Goal: Task Accomplishment & Management: Use online tool/utility

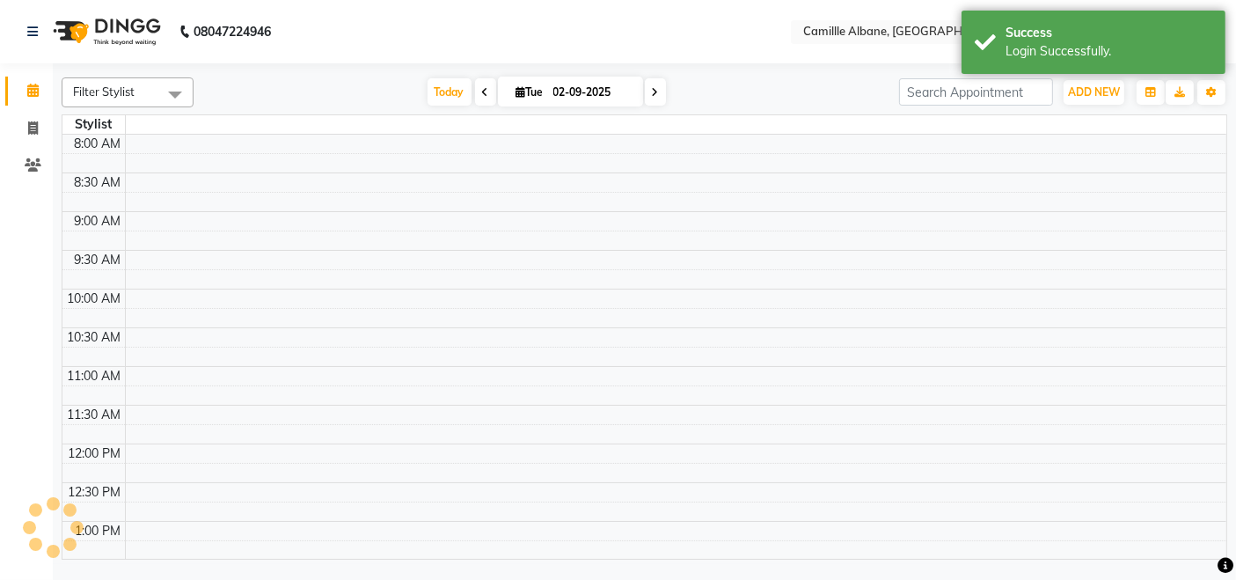
select select "en"
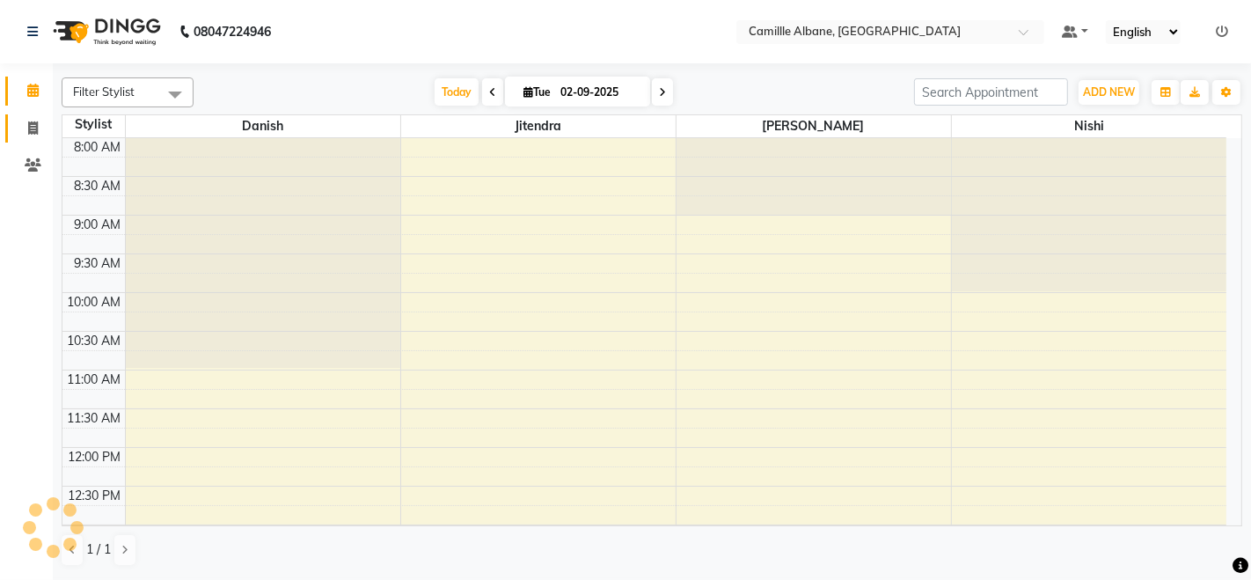
click at [38, 116] on link "Invoice" at bounding box center [26, 128] width 42 height 29
select select "service"
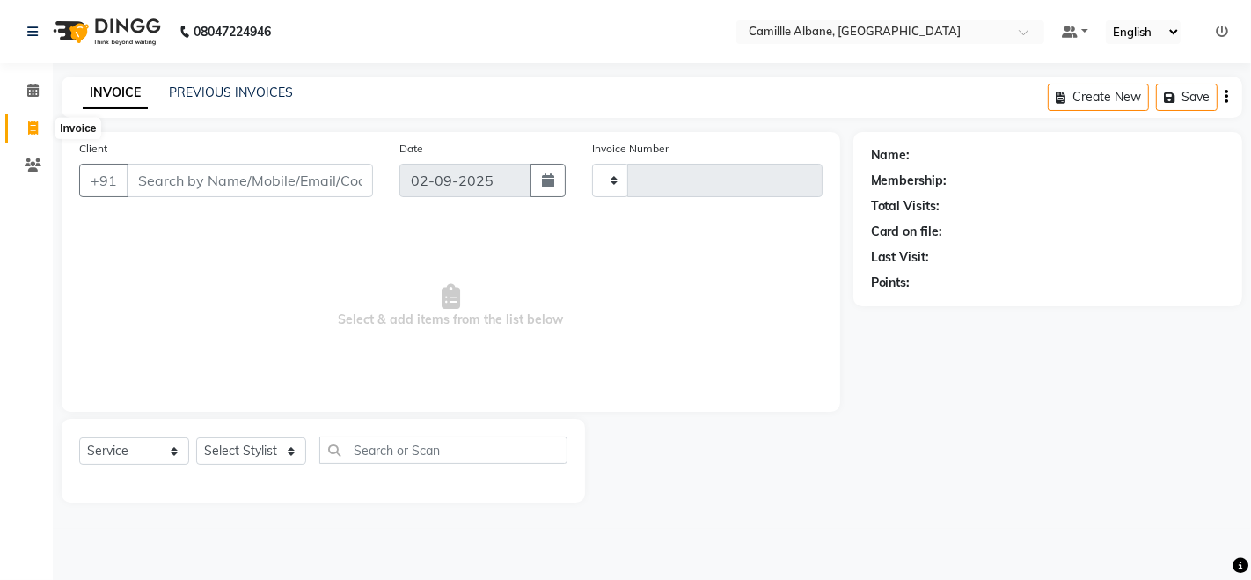
type input "1037"
select select "7025"
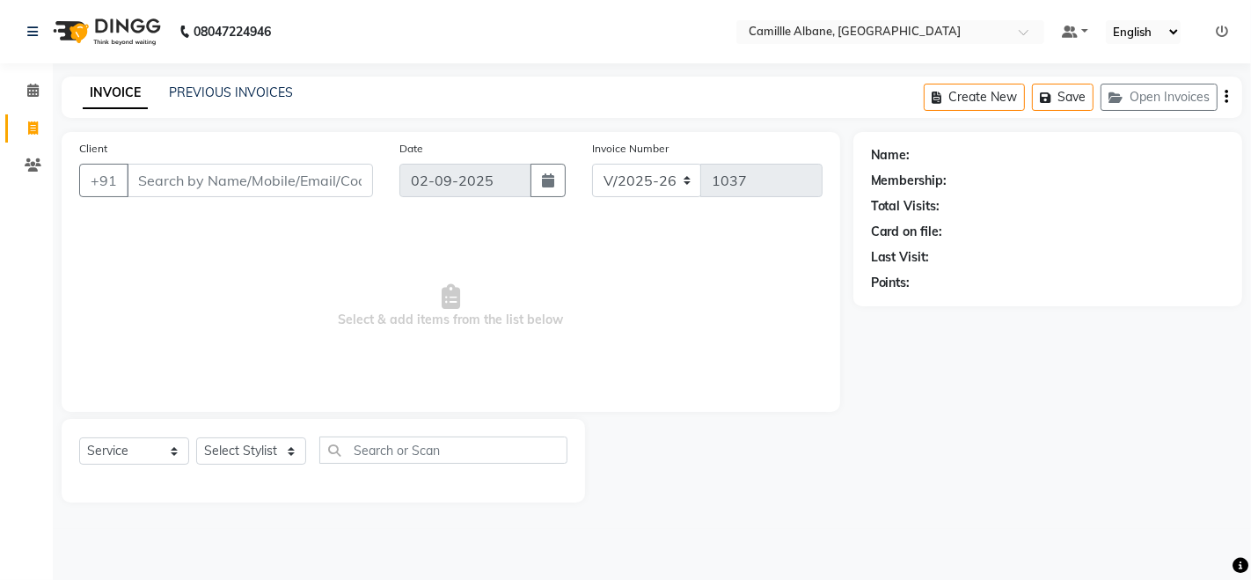
click at [225, 179] on input "Client" at bounding box center [250, 180] width 246 height 33
click at [266, 84] on div "PREVIOUS INVOICES" at bounding box center [231, 93] width 124 height 18
click at [33, 162] on icon at bounding box center [33, 164] width 17 height 13
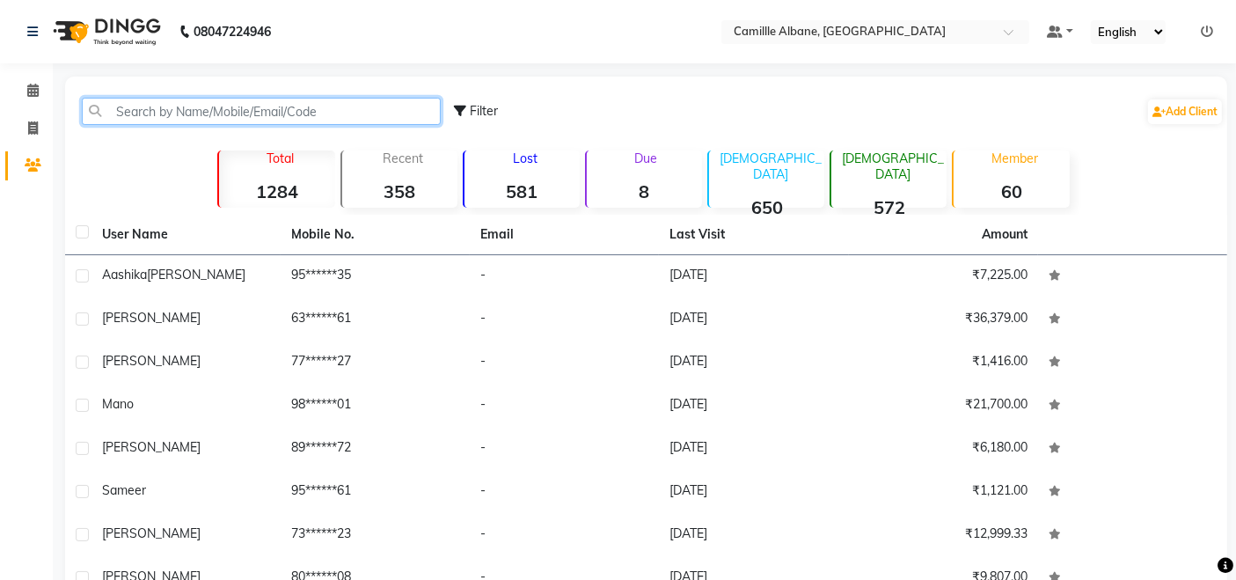
click at [288, 107] on input "text" at bounding box center [261, 111] width 359 height 27
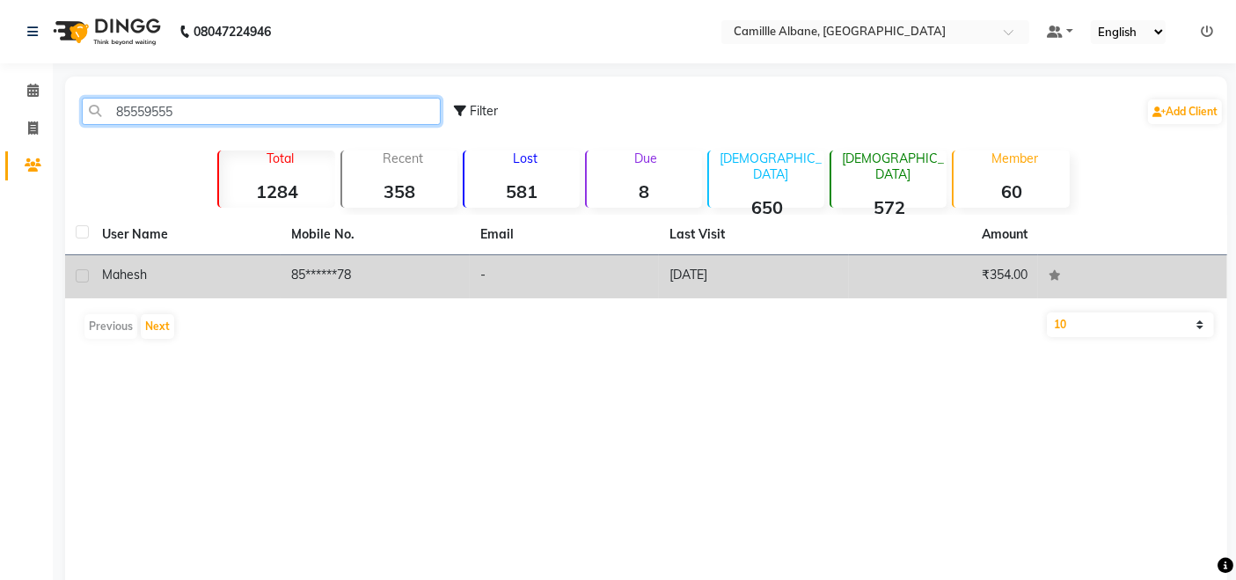
type input "85559555"
click at [302, 279] on td "85******78" at bounding box center [375, 276] width 189 height 43
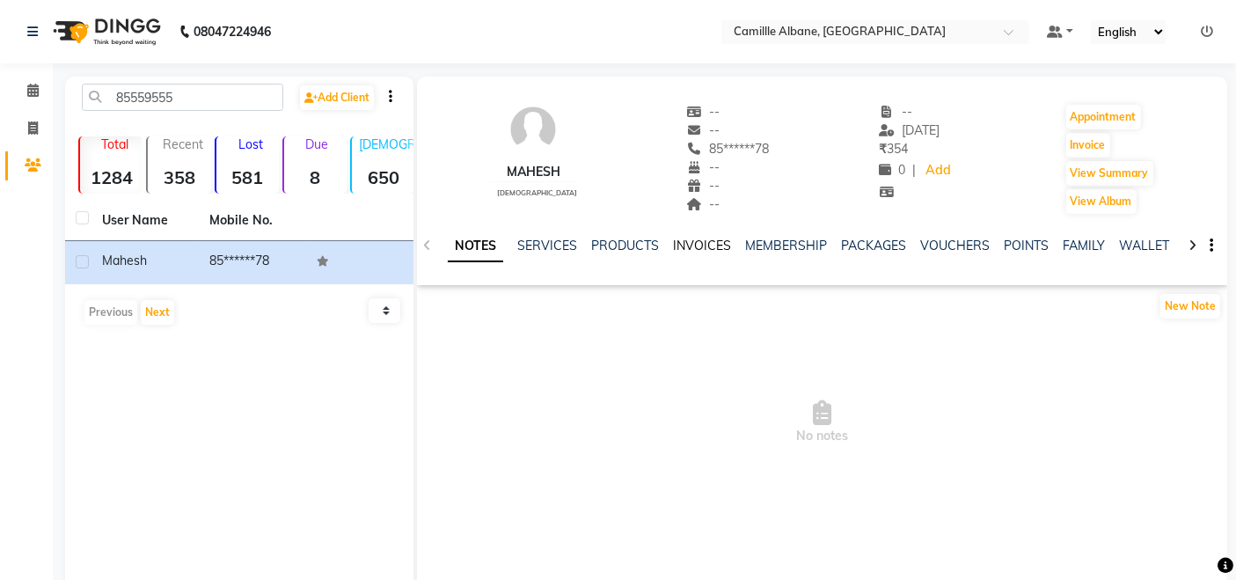
click at [692, 242] on link "INVOICES" at bounding box center [702, 245] width 58 height 16
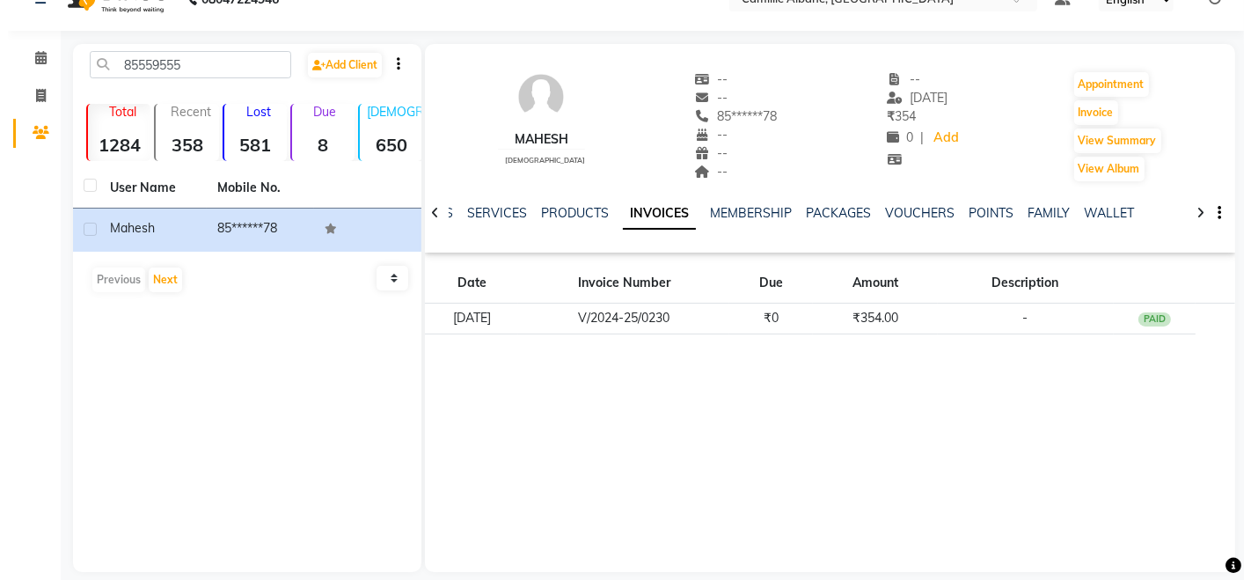
scroll to position [50, 0]
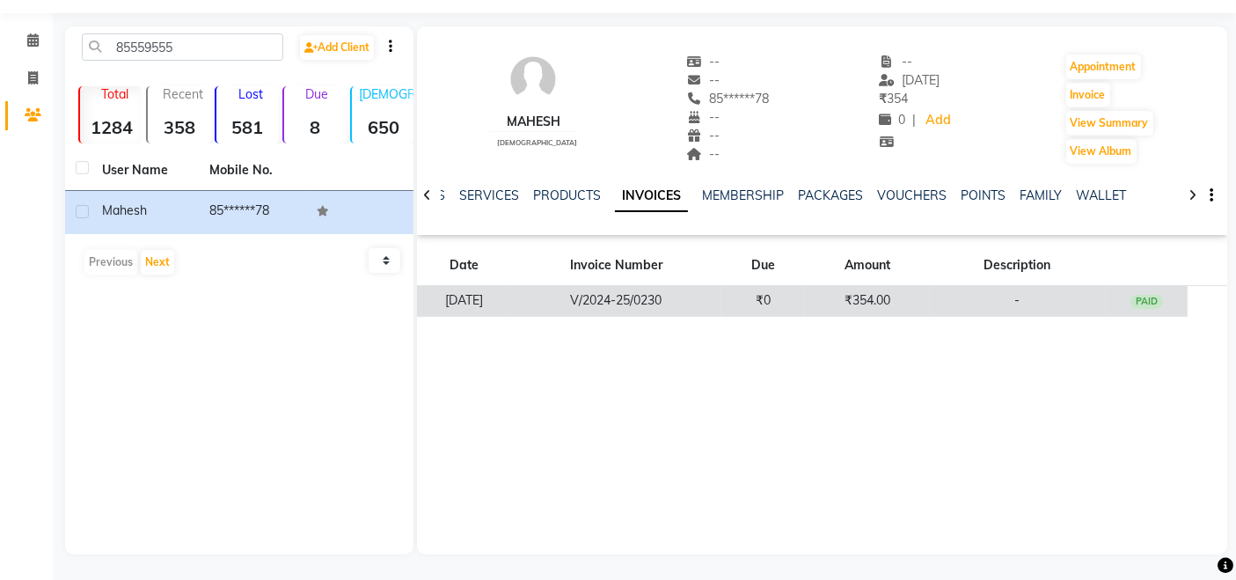
click at [878, 286] on td "₹354.00" at bounding box center [867, 301] width 124 height 31
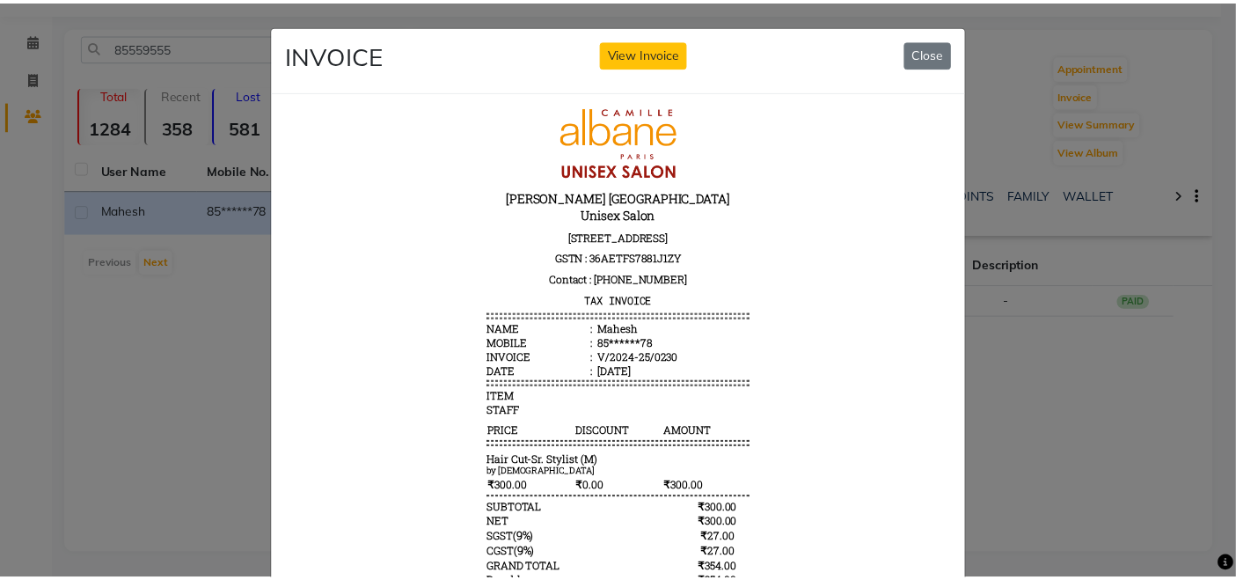
scroll to position [137, 0]
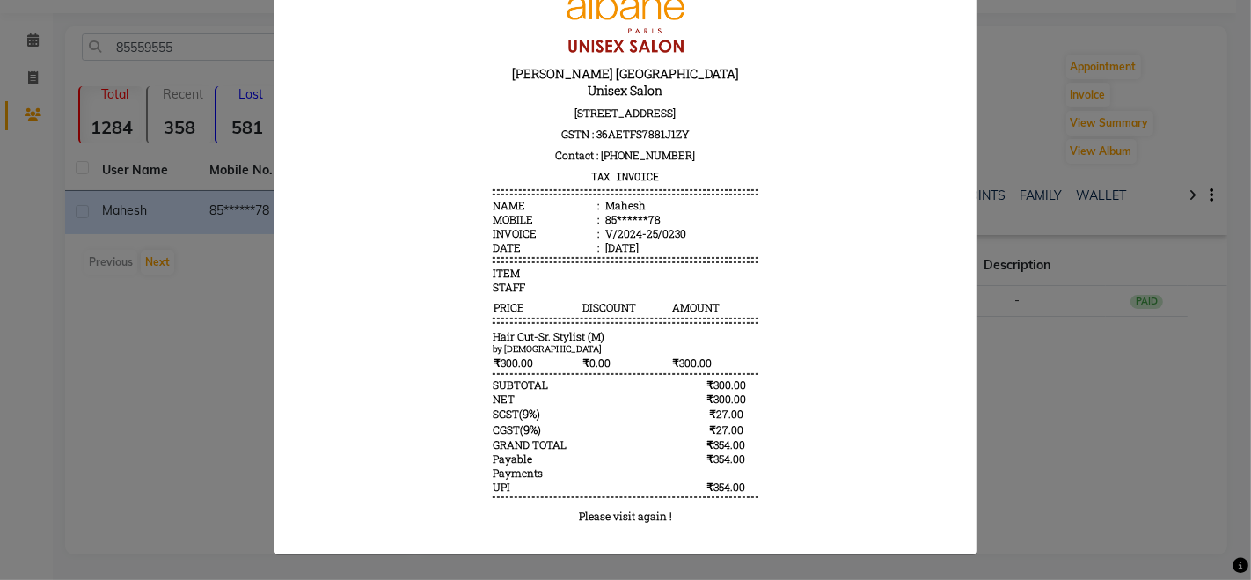
click at [280, 330] on div at bounding box center [625, 260] width 702 height 587
click at [181, 329] on ngb-modal-window "INVOICE View Invoice Close" at bounding box center [625, 290] width 1251 height 580
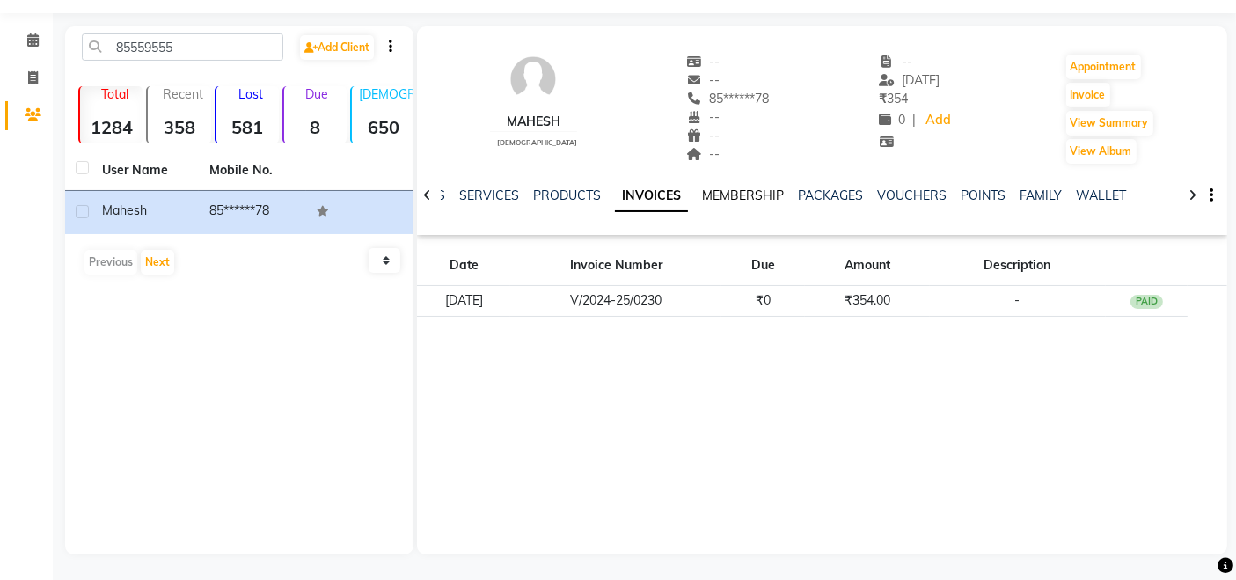
click at [733, 191] on link "MEMBERSHIP" at bounding box center [743, 195] width 82 height 16
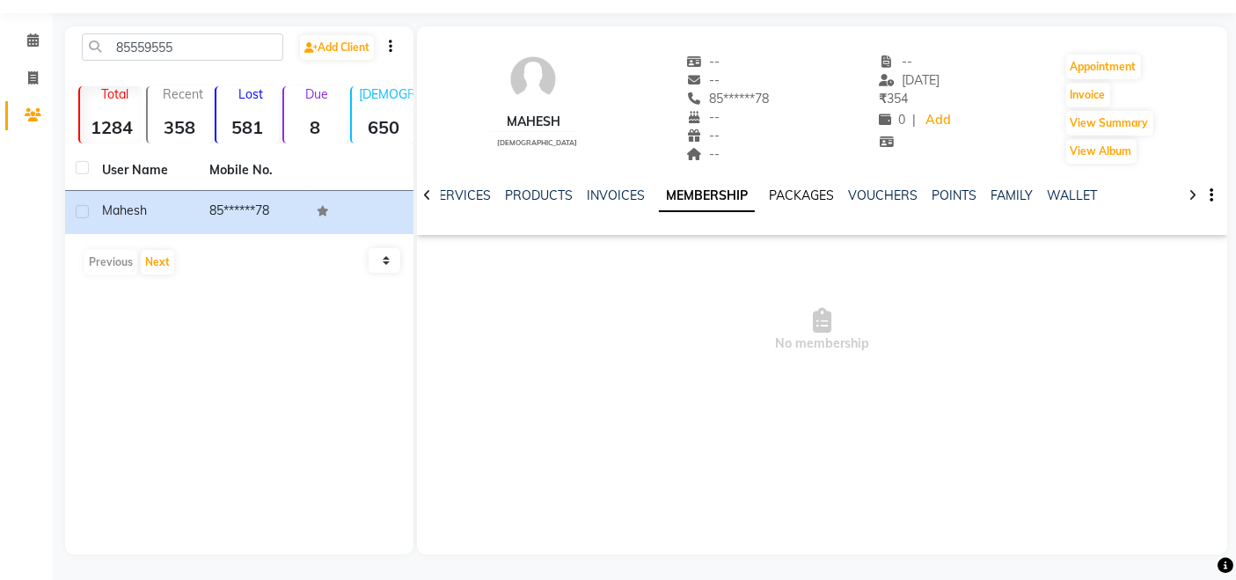
click at [796, 194] on link "PACKAGES" at bounding box center [801, 195] width 65 height 16
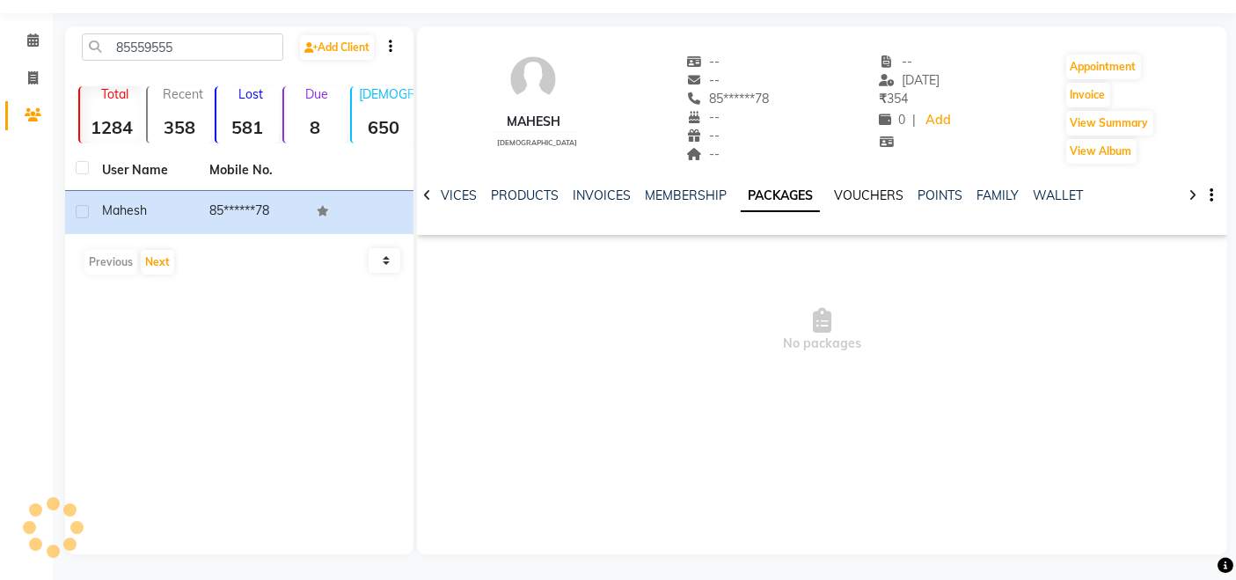
click at [864, 197] on link "VOUCHERS" at bounding box center [868, 195] width 69 height 16
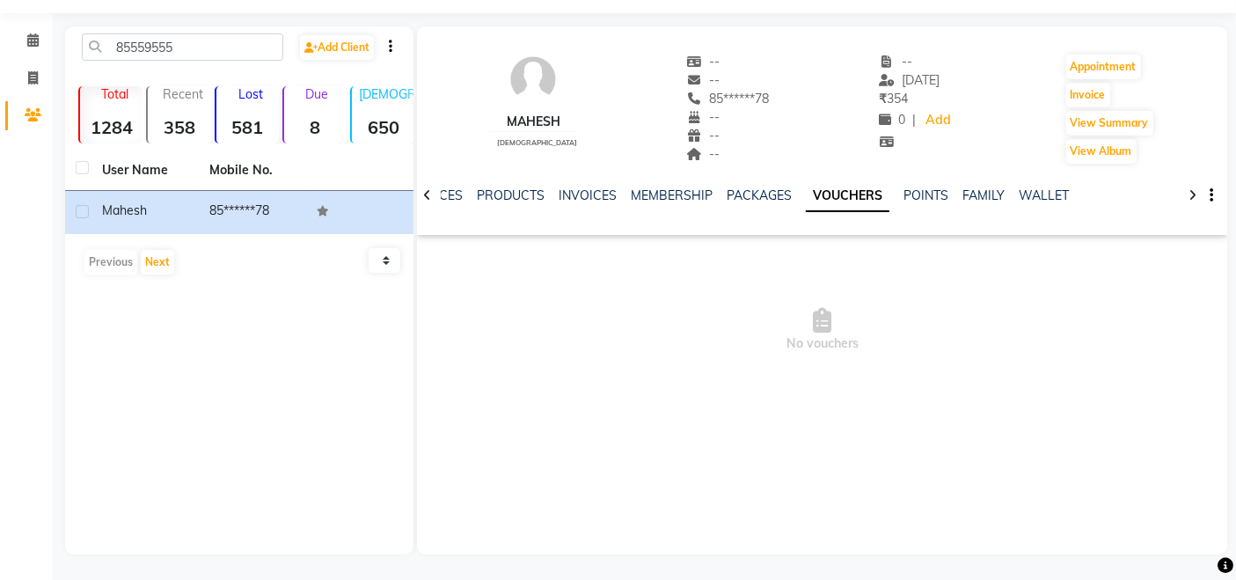
click at [945, 197] on ul "NOTES SERVICES PRODUCTS INVOICES MEMBERSHIP PACKAGES VOUCHERS POINTS FAMILY WAL…" at bounding box center [715, 195] width 733 height 18
click at [905, 189] on link "POINTS" at bounding box center [925, 195] width 45 height 16
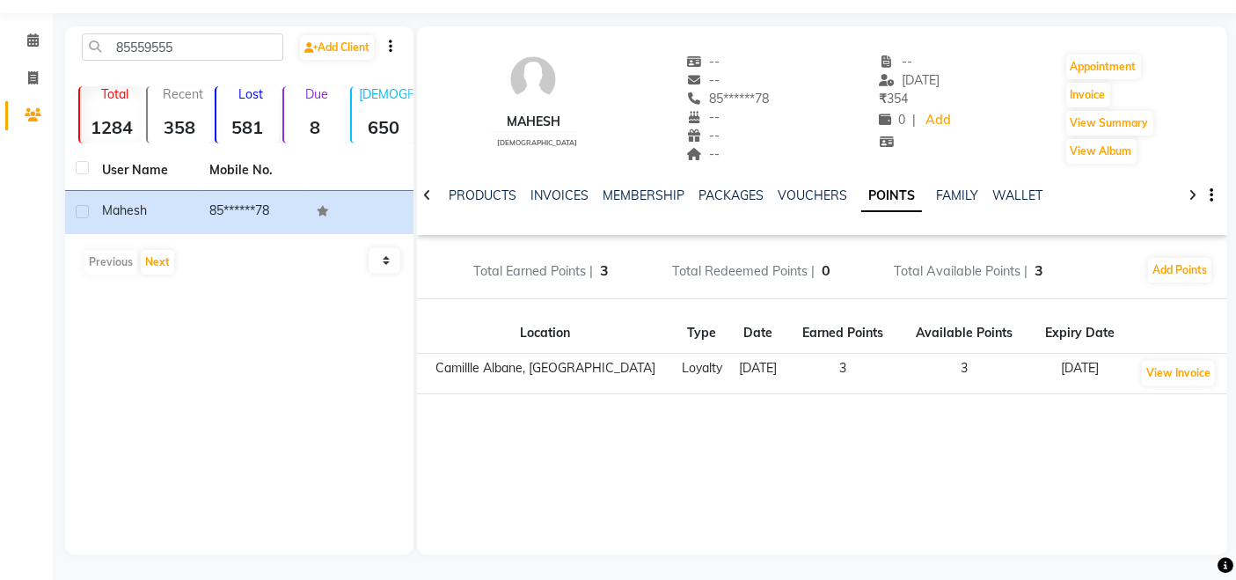
click at [939, 360] on td "3" at bounding box center [964, 374] width 130 height 40
click at [730, 364] on td "[DATE]" at bounding box center [757, 374] width 55 height 40
click at [753, 367] on td "[DATE]" at bounding box center [757, 374] width 55 height 40
click at [940, 193] on link "FAMILY" at bounding box center [957, 195] width 42 height 16
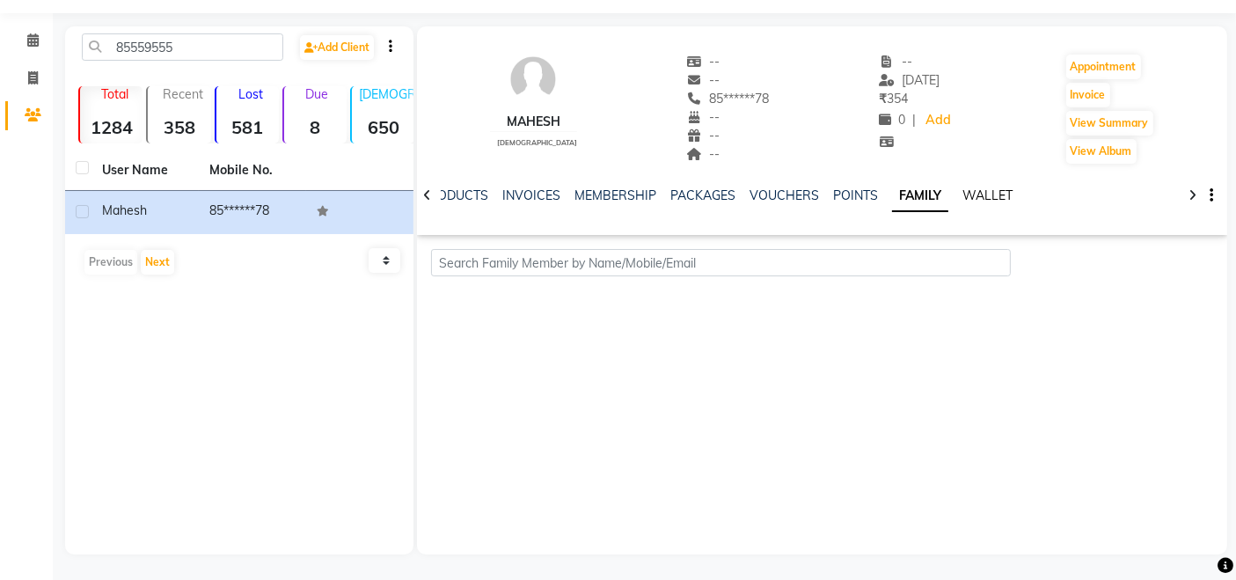
click at [962, 192] on link "WALLET" at bounding box center [987, 195] width 50 height 16
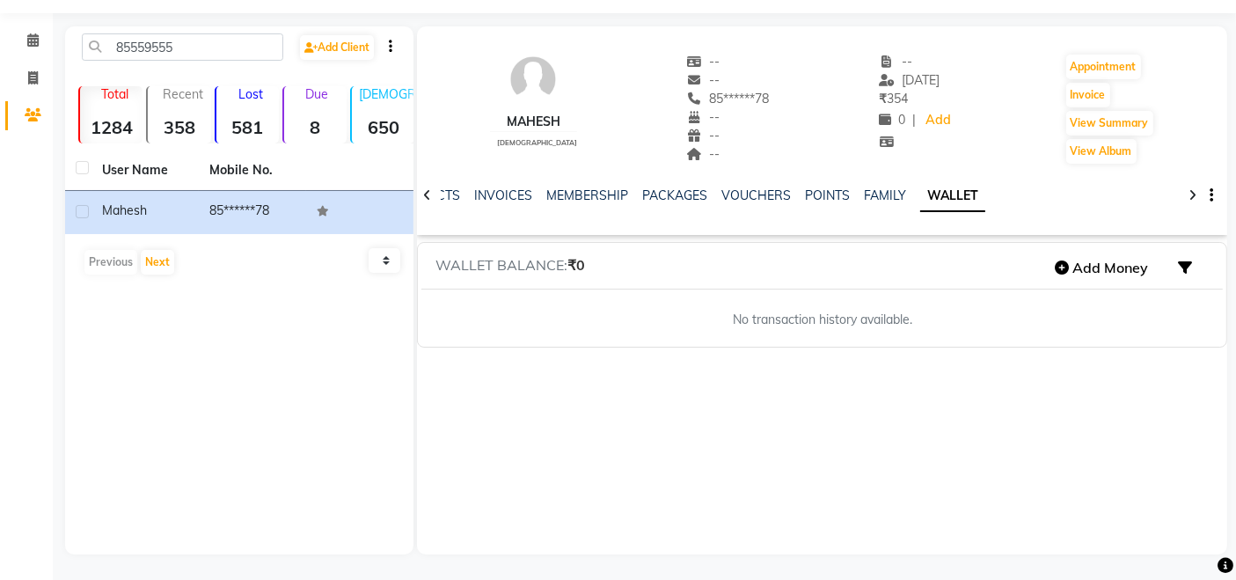
click at [432, 192] on div at bounding box center [427, 194] width 20 height 34
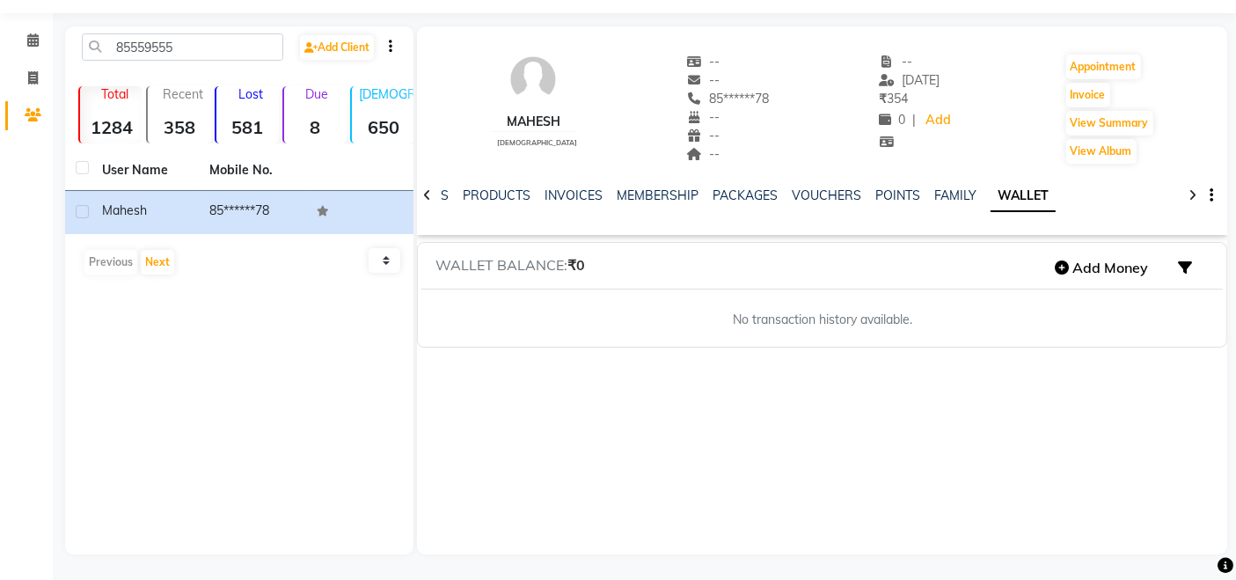
click at [432, 192] on div at bounding box center [427, 194] width 20 height 34
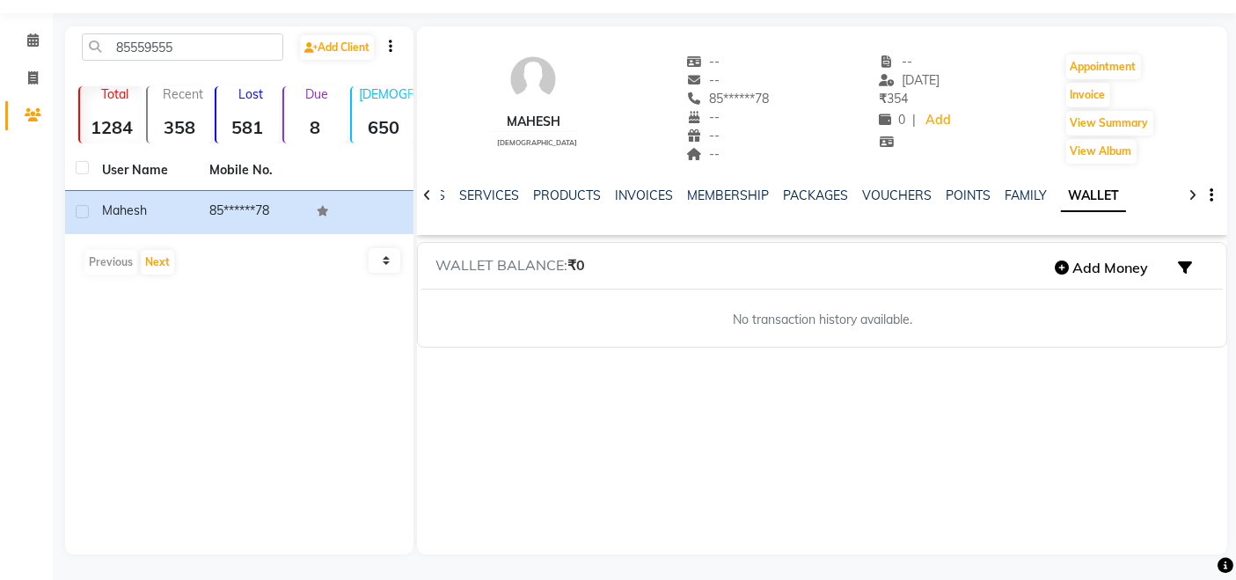
click at [432, 192] on div at bounding box center [427, 194] width 20 height 34
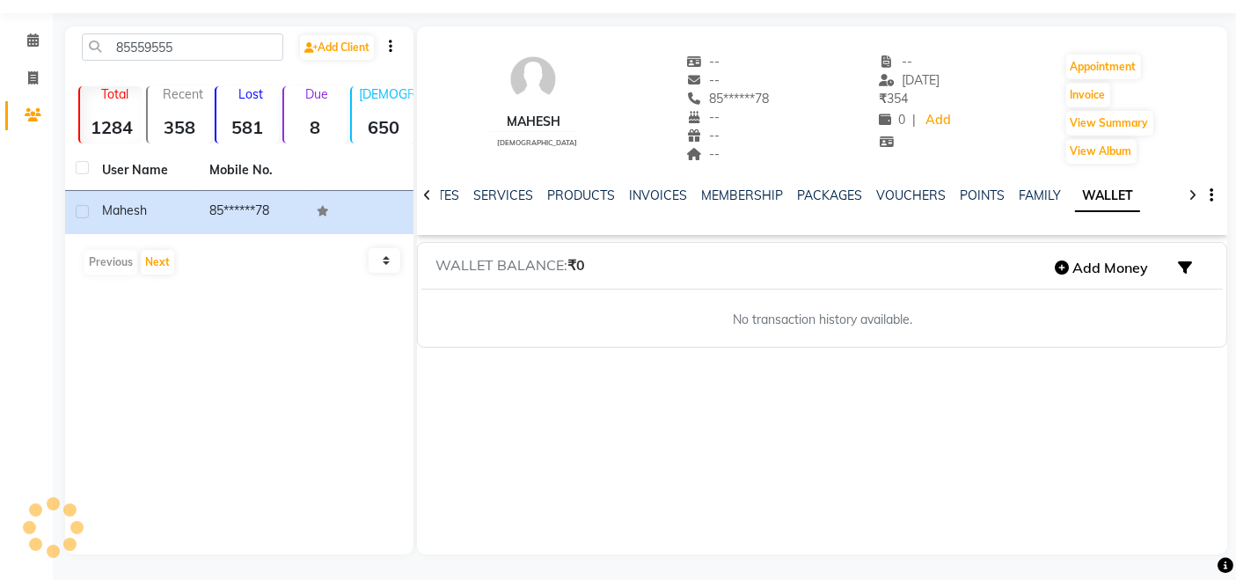
click at [432, 192] on div at bounding box center [427, 194] width 20 height 34
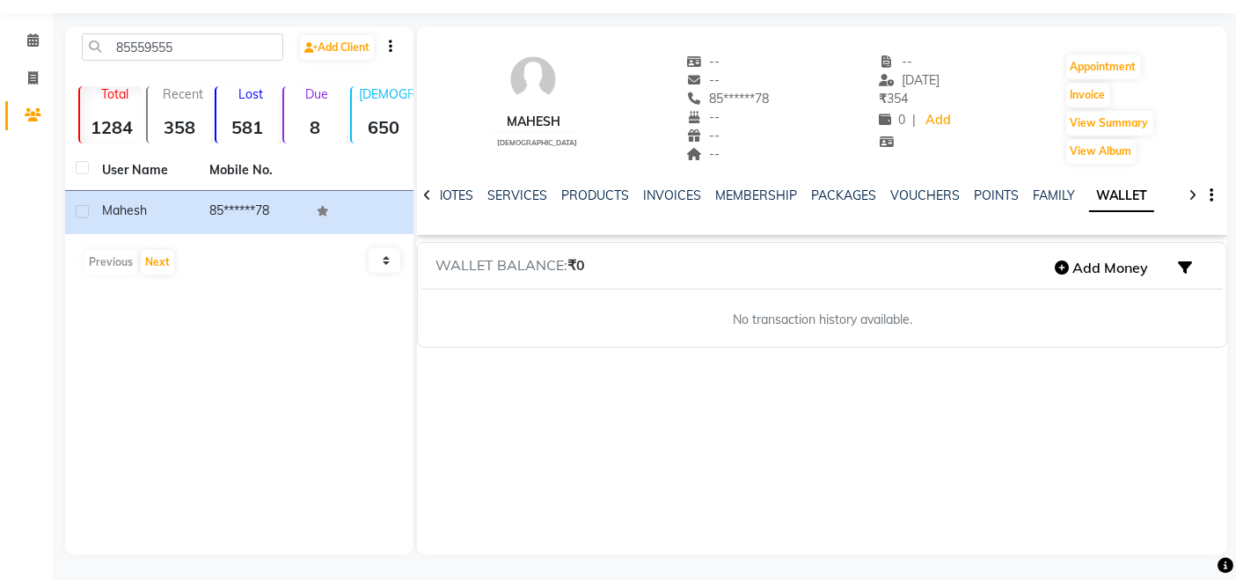
click at [432, 192] on div at bounding box center [427, 194] width 20 height 34
click at [432, 192] on div "NOTES SERVICES PRODUCTS INVOICES MEMBERSHIP PACKAGES VOUCHERS POINTS FAMILY WAL…" at bounding box center [822, 195] width 810 height 61
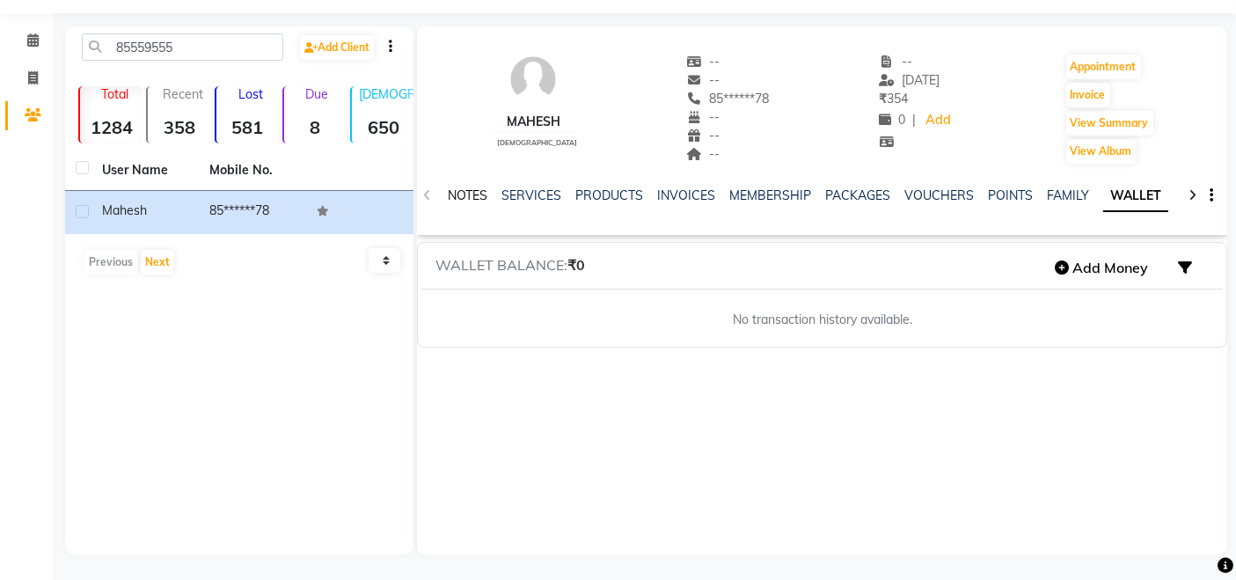
click at [478, 188] on link "NOTES" at bounding box center [468, 195] width 40 height 16
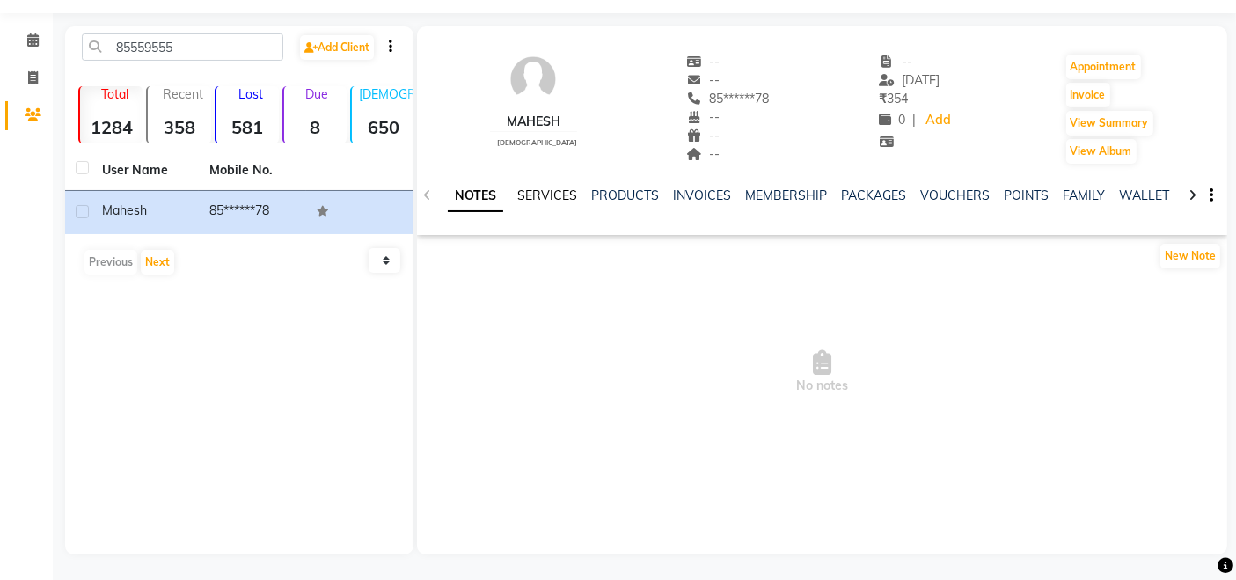
click at [555, 193] on link "SERVICES" at bounding box center [547, 195] width 60 height 16
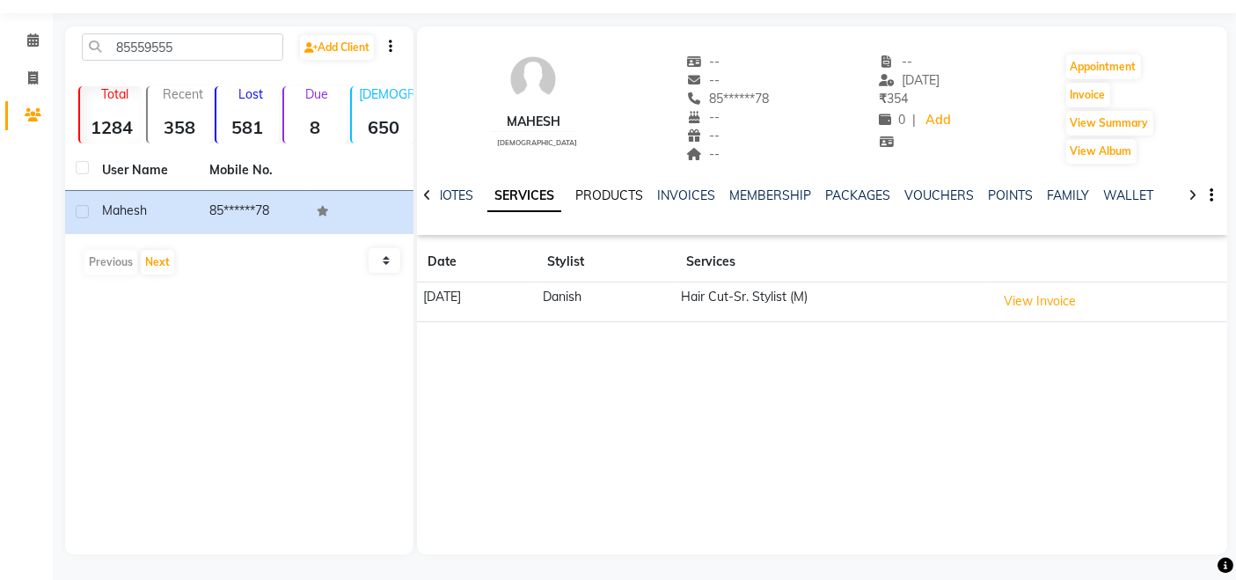
click at [620, 192] on link "PRODUCTS" at bounding box center [609, 195] width 68 height 16
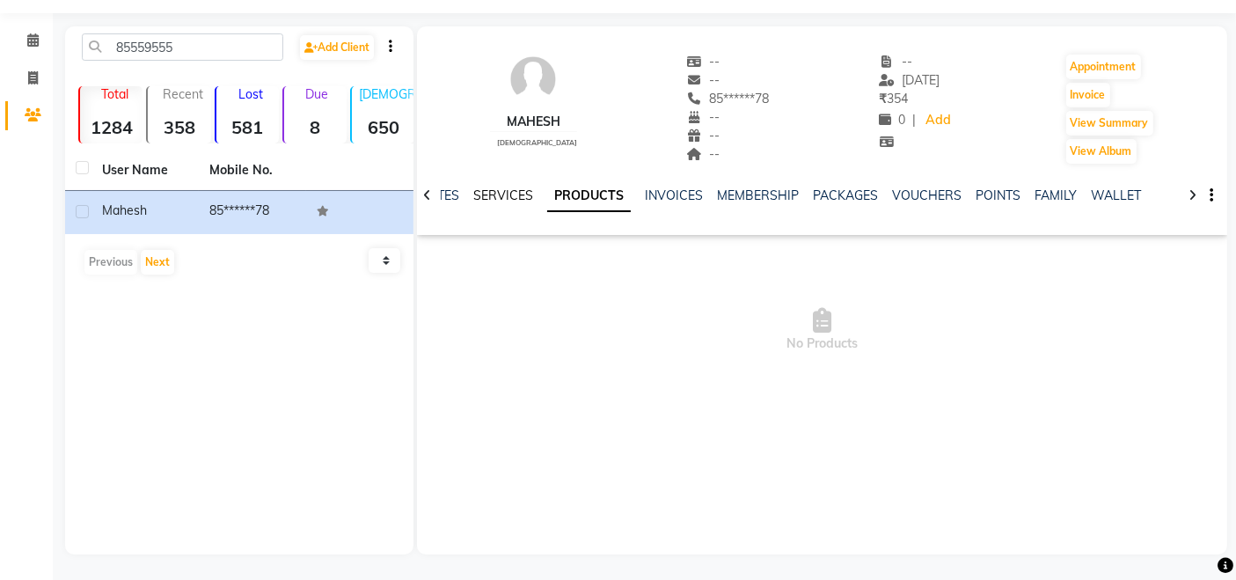
click at [482, 187] on link "SERVICES" at bounding box center [503, 195] width 60 height 16
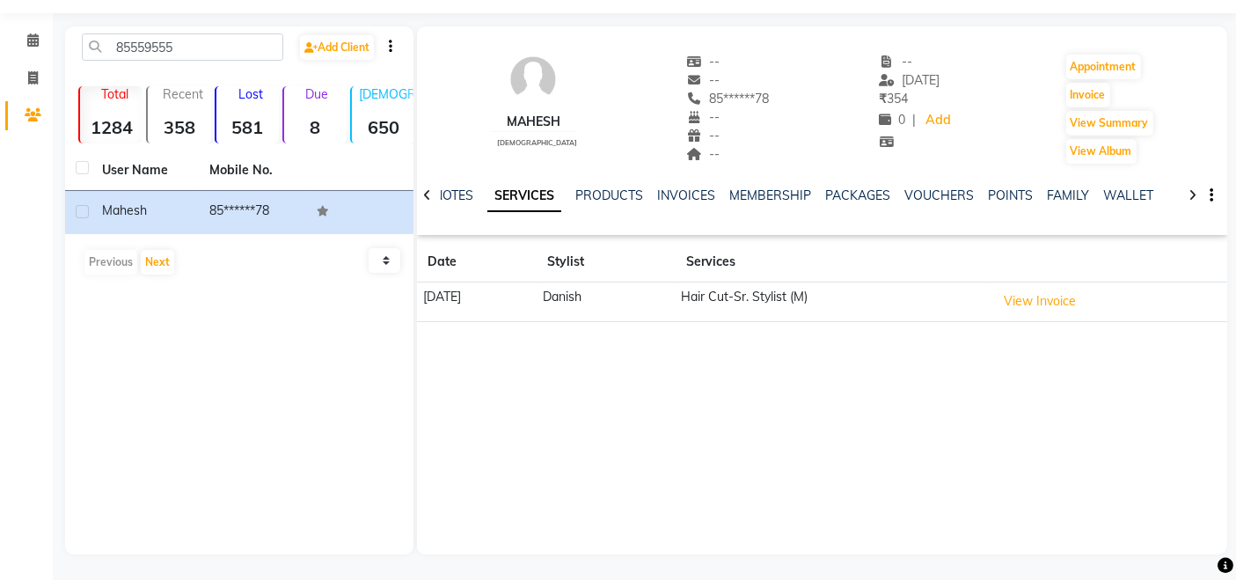
click at [427, 485] on div "Mahesh [DEMOGRAPHIC_DATA] -- -- 85******78 -- -- -- -- [DATE] ₹ 354 0 | Add App…" at bounding box center [822, 290] width 810 height 528
click at [334, 478] on div "85559555 Add Client Total 1284 Recent 358 Lost 581 Due 8 [DEMOGRAPHIC_DATA] 650…" at bounding box center [239, 290] width 348 height 528
click at [31, 106] on span at bounding box center [33, 116] width 31 height 20
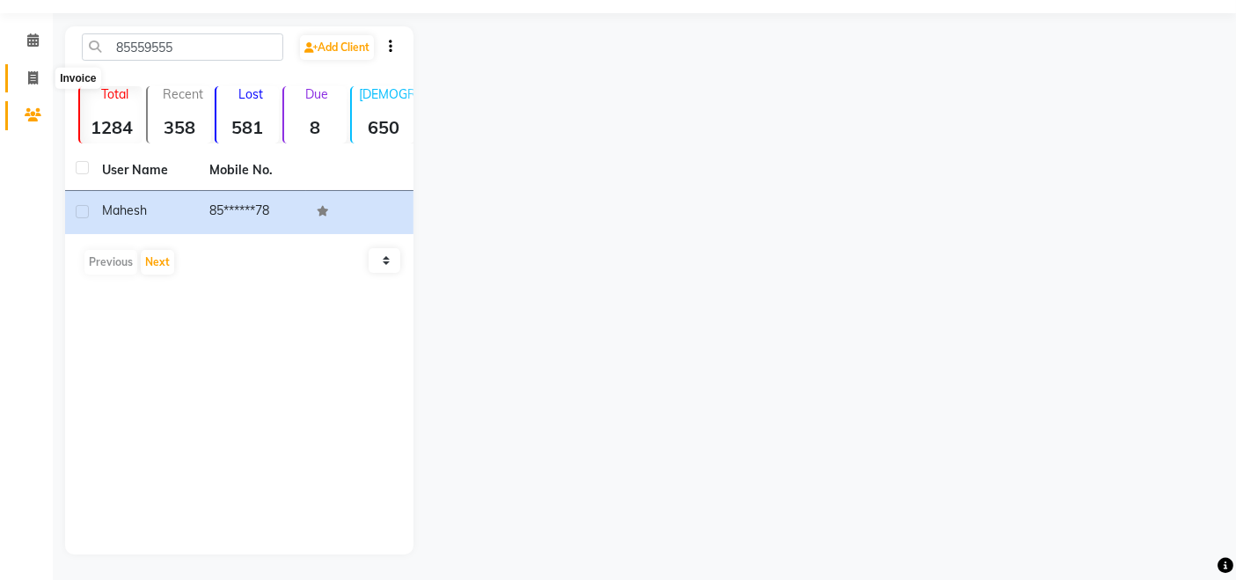
click at [30, 76] on icon at bounding box center [33, 77] width 10 height 13
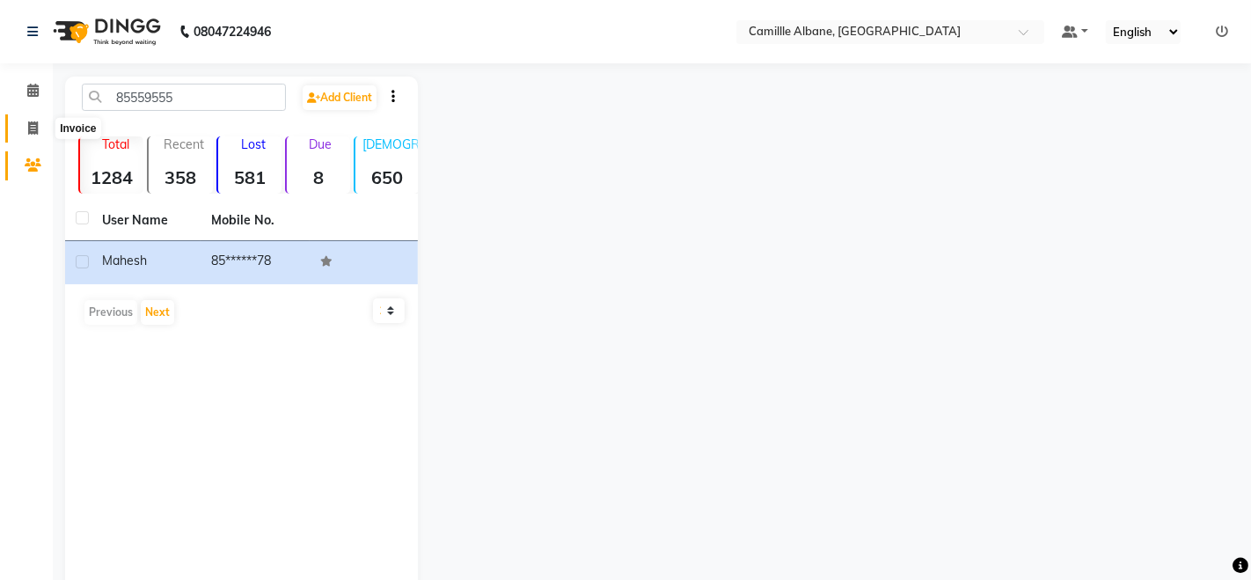
select select "service"
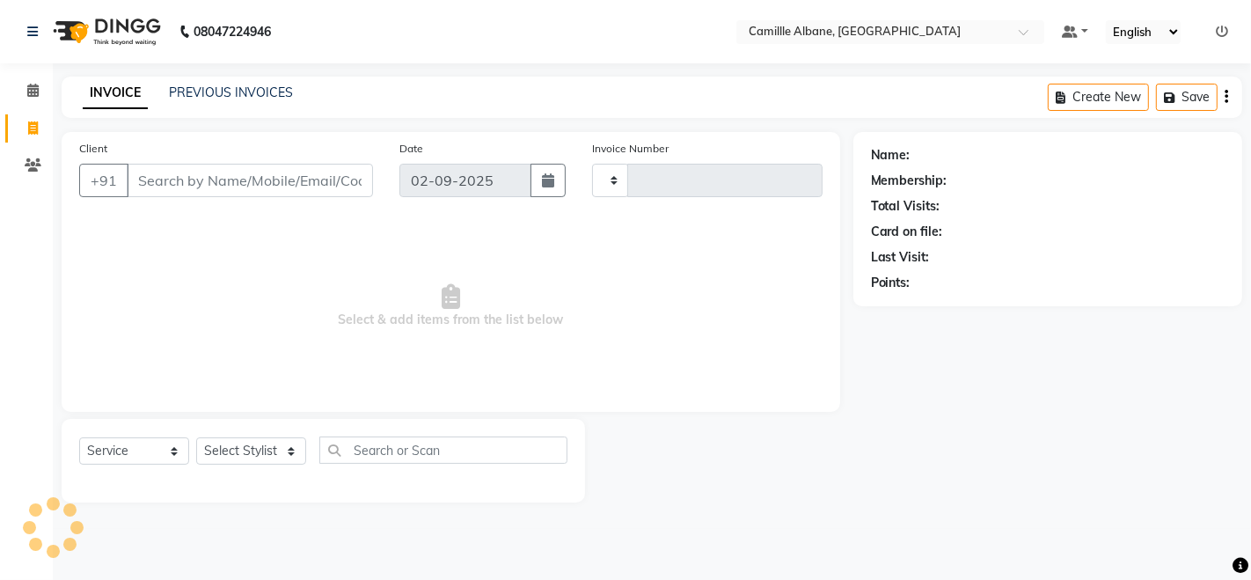
type input "1037"
select select "7025"
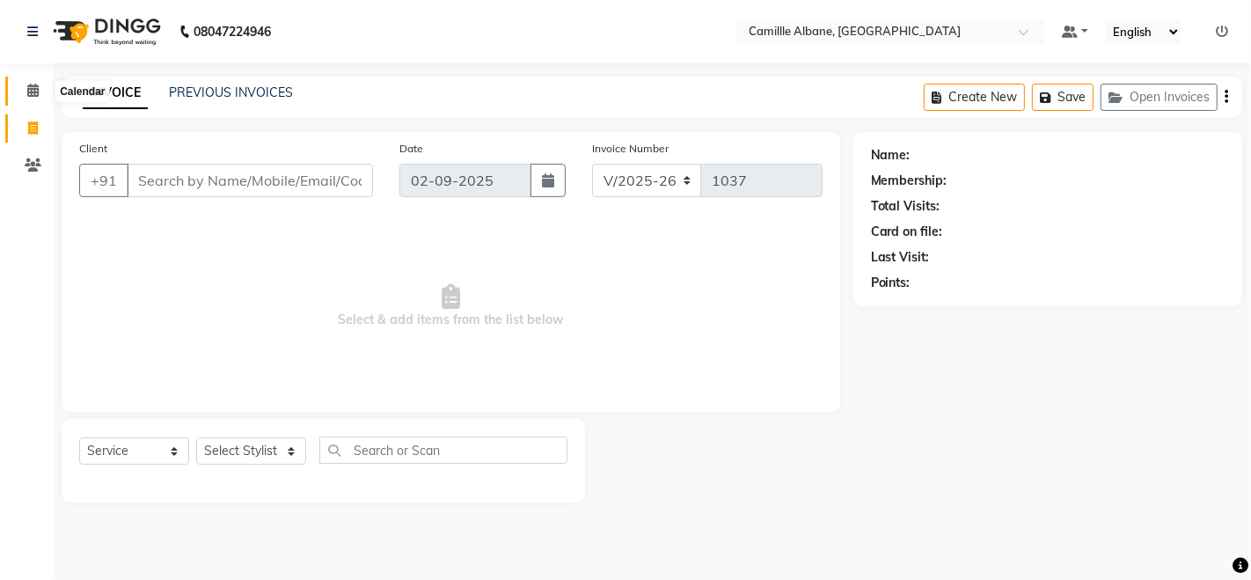
click at [35, 93] on icon at bounding box center [32, 90] width 11 height 13
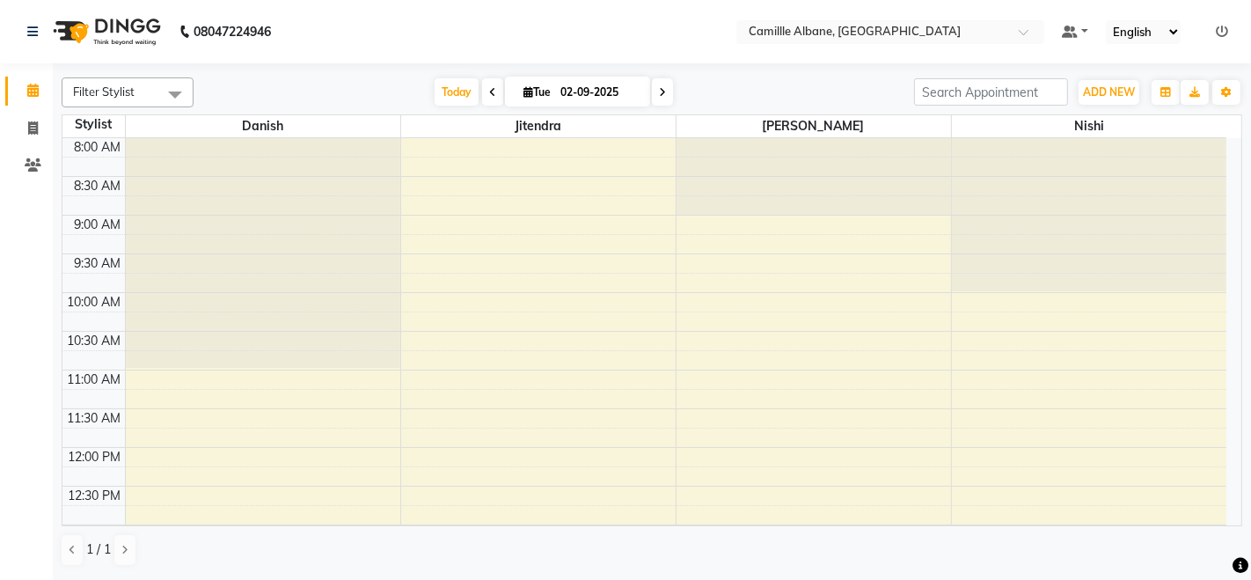
click at [141, 138] on div at bounding box center [263, 138] width 274 height 0
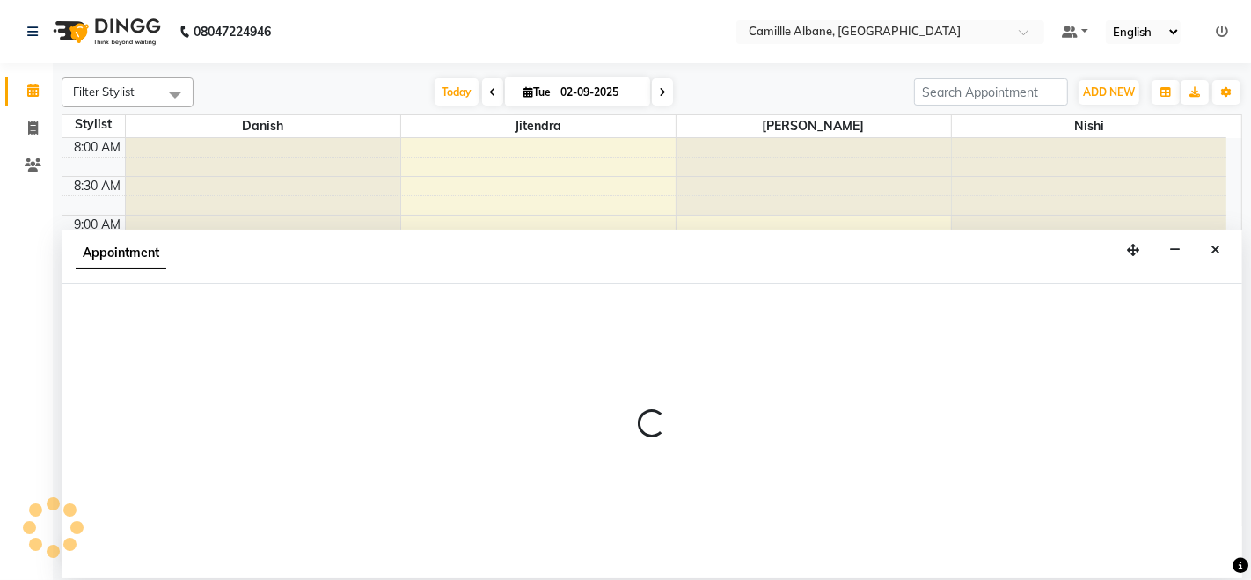
select select "57806"
select select "tentative"
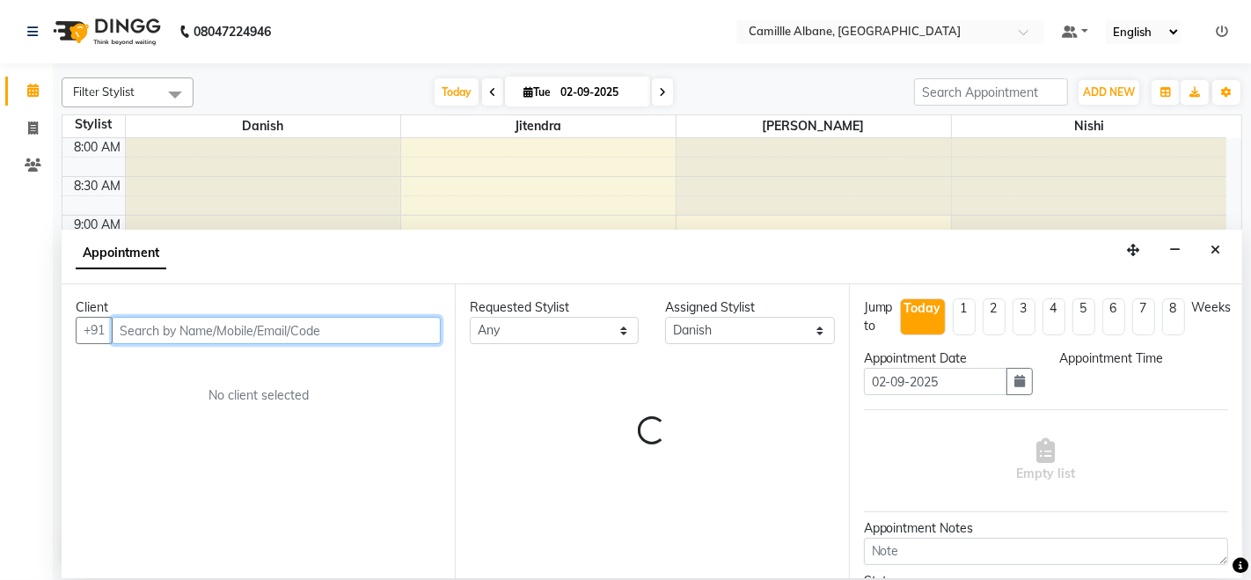
select select "570"
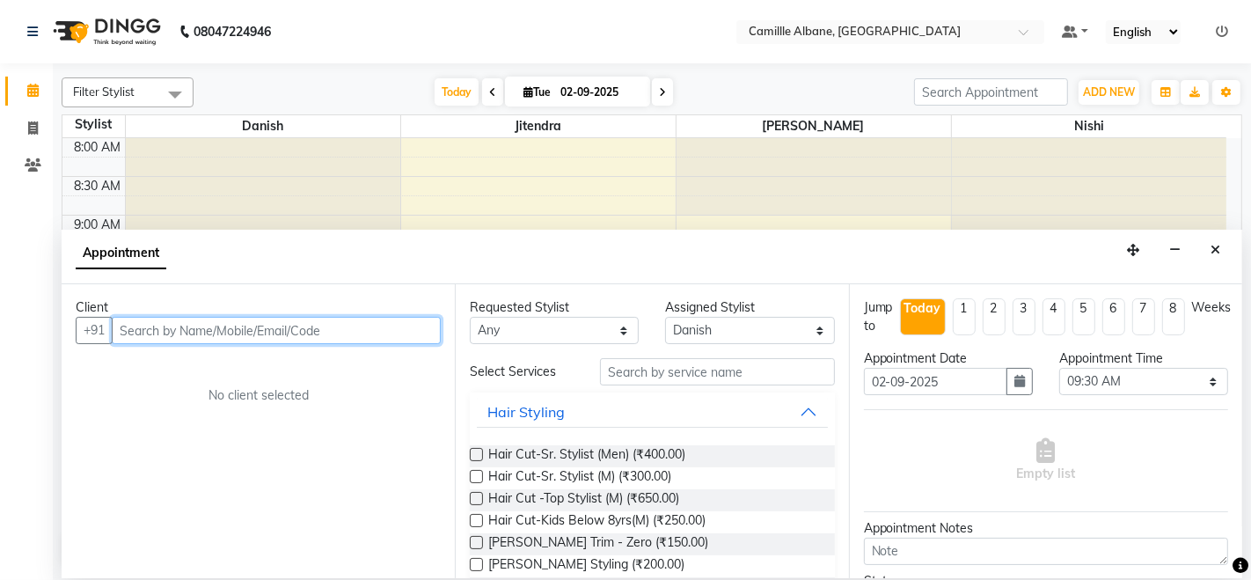
click at [83, 171] on td at bounding box center [93, 166] width 62 height 19
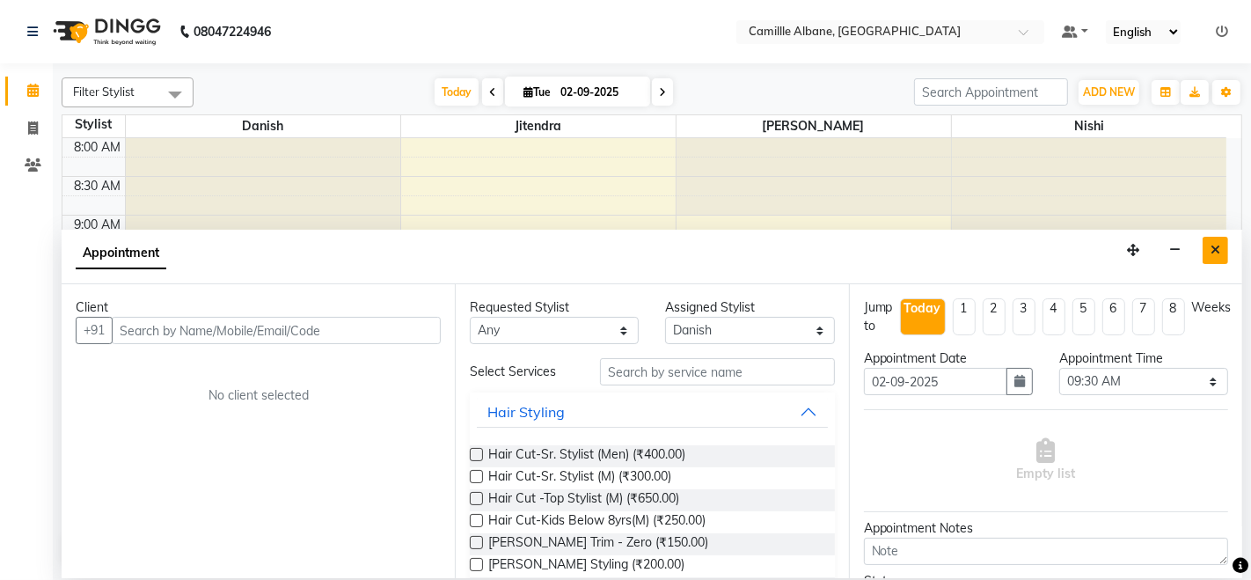
click at [1221, 259] on button "Close" at bounding box center [1215, 250] width 26 height 27
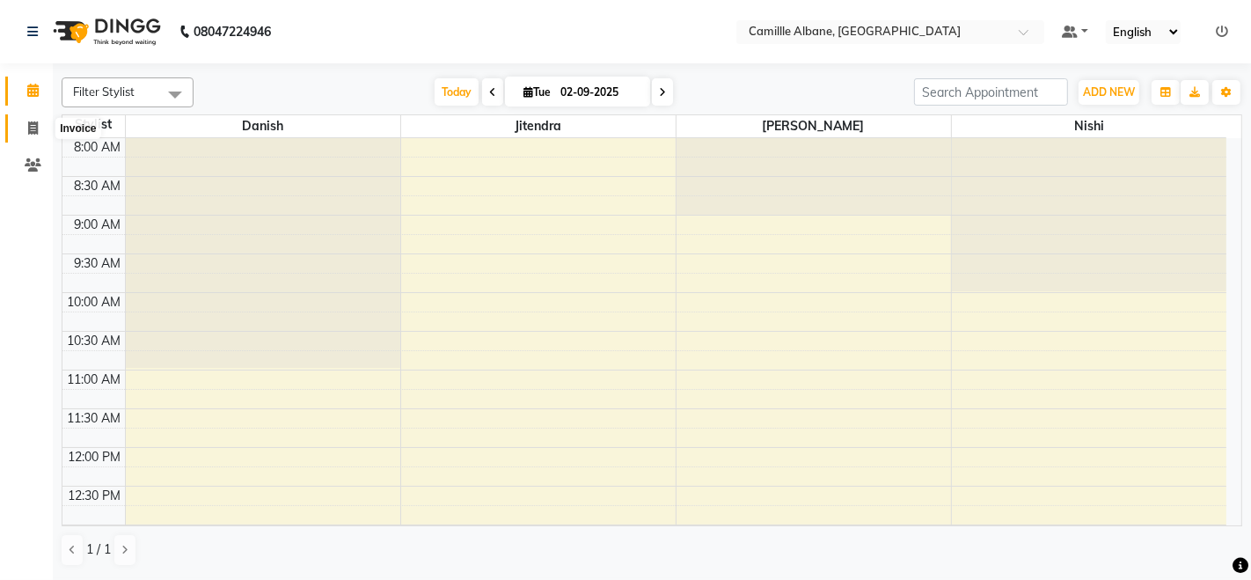
click at [30, 128] on icon at bounding box center [33, 127] width 10 height 13
select select "service"
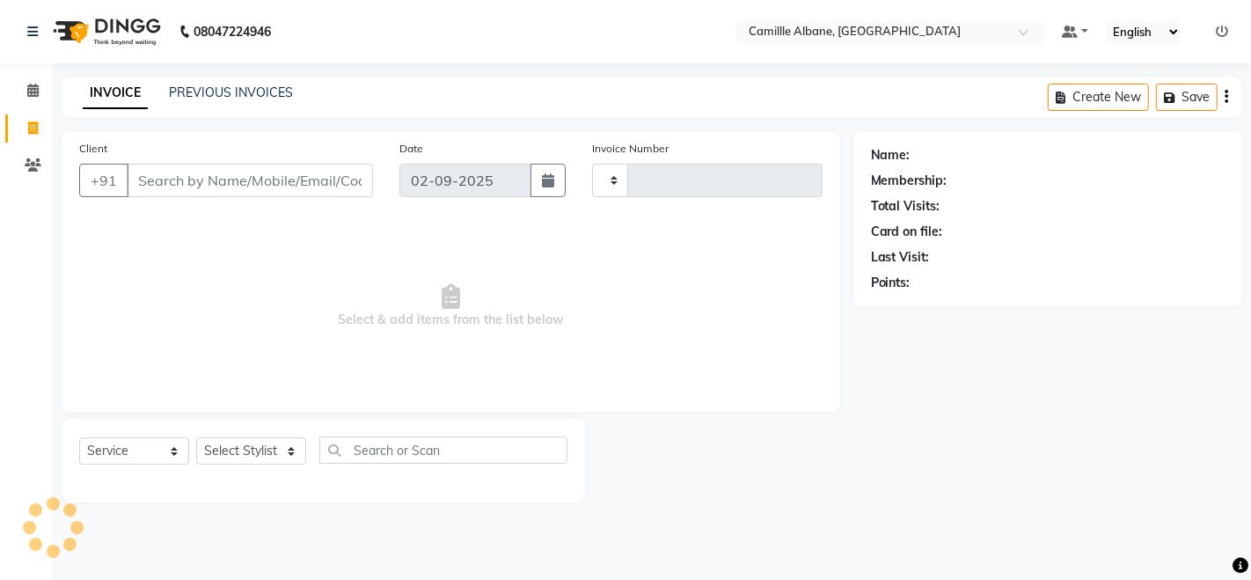
type input "1037"
select select "7025"
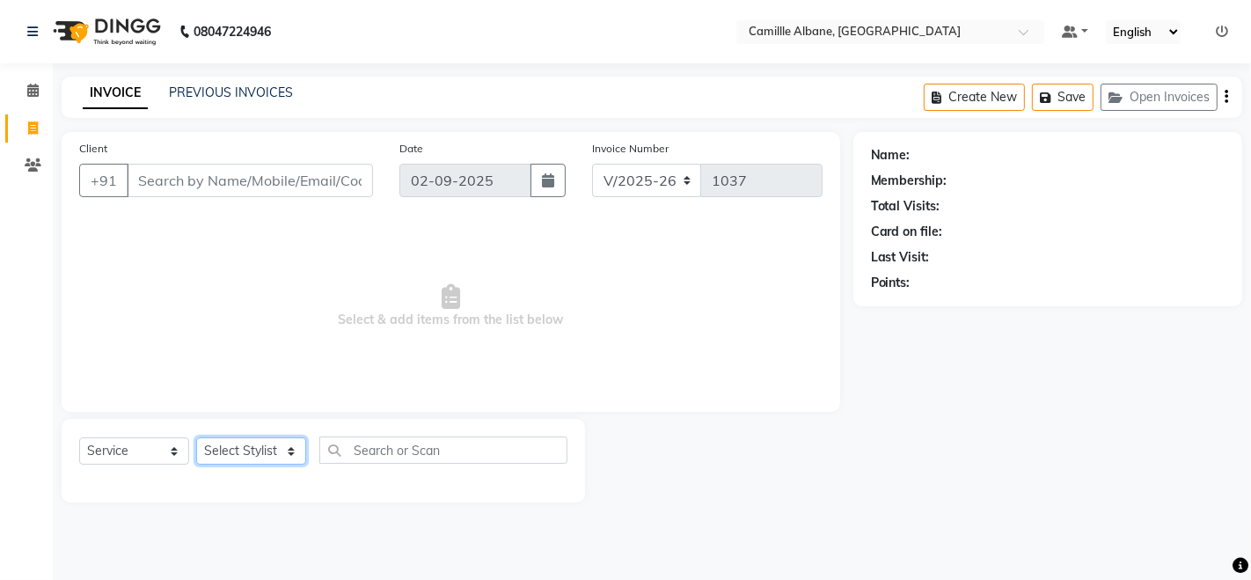
click at [270, 444] on select "Select Stylist Admin Danish Dr, [PERSON_NAME] K T [PERSON_NAME] [PERSON_NAME]" at bounding box center [251, 450] width 110 height 27
select select "57811"
click at [196, 437] on select "Select Stylist Admin Danish Dr, [PERSON_NAME] K T [PERSON_NAME] [PERSON_NAME]" at bounding box center [251, 450] width 110 height 27
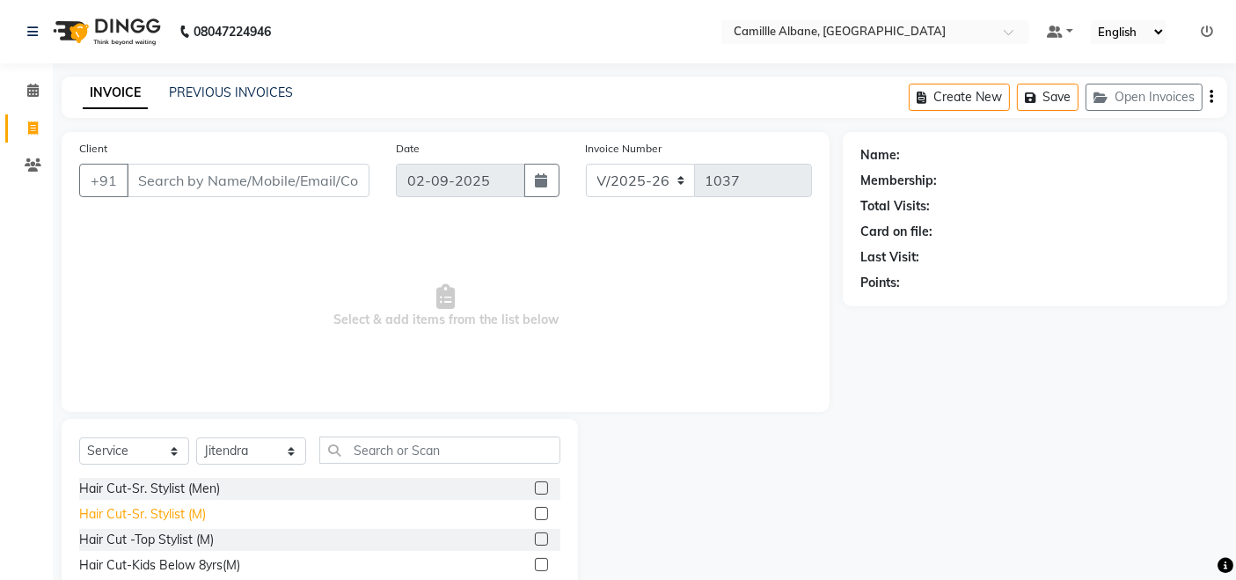
click at [163, 518] on div "Hair Cut-Sr. Stylist (M)" at bounding box center [142, 514] width 127 height 18
checkbox input "false"
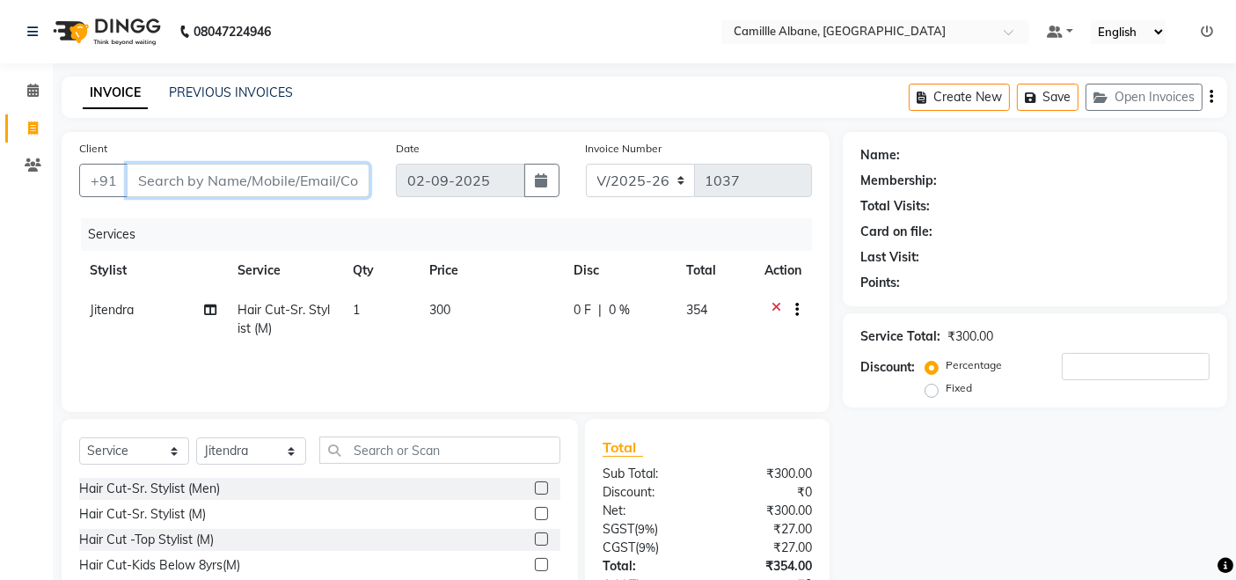
click at [314, 185] on input "Client" at bounding box center [248, 180] width 243 height 33
type input "9"
type input "0"
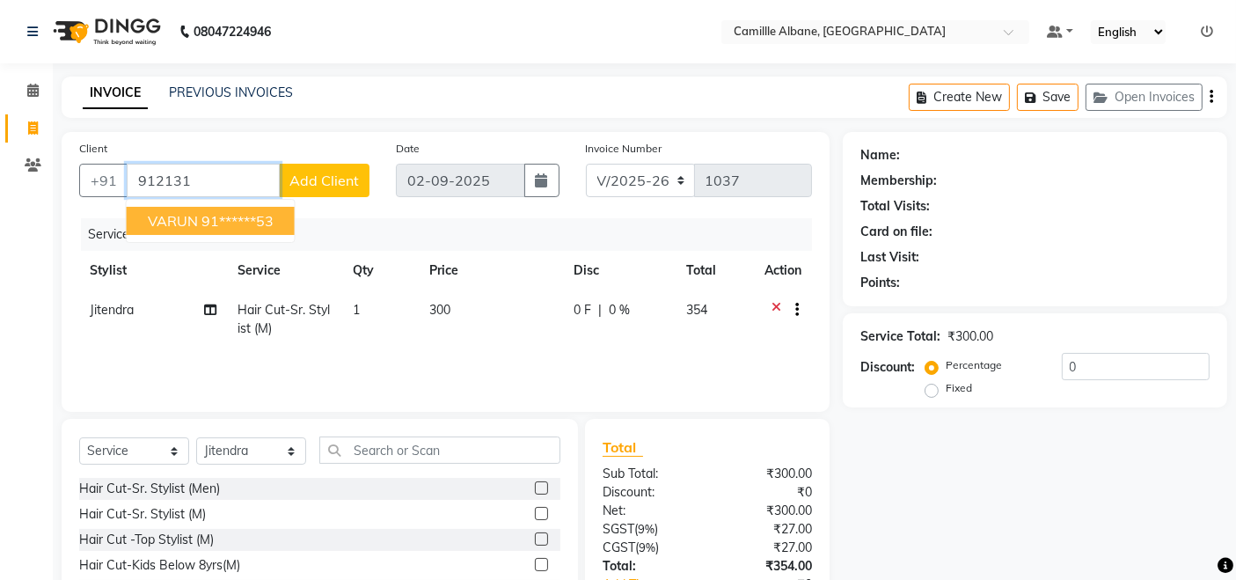
click at [223, 220] on ngb-highlight "91******53" at bounding box center [237, 221] width 72 height 18
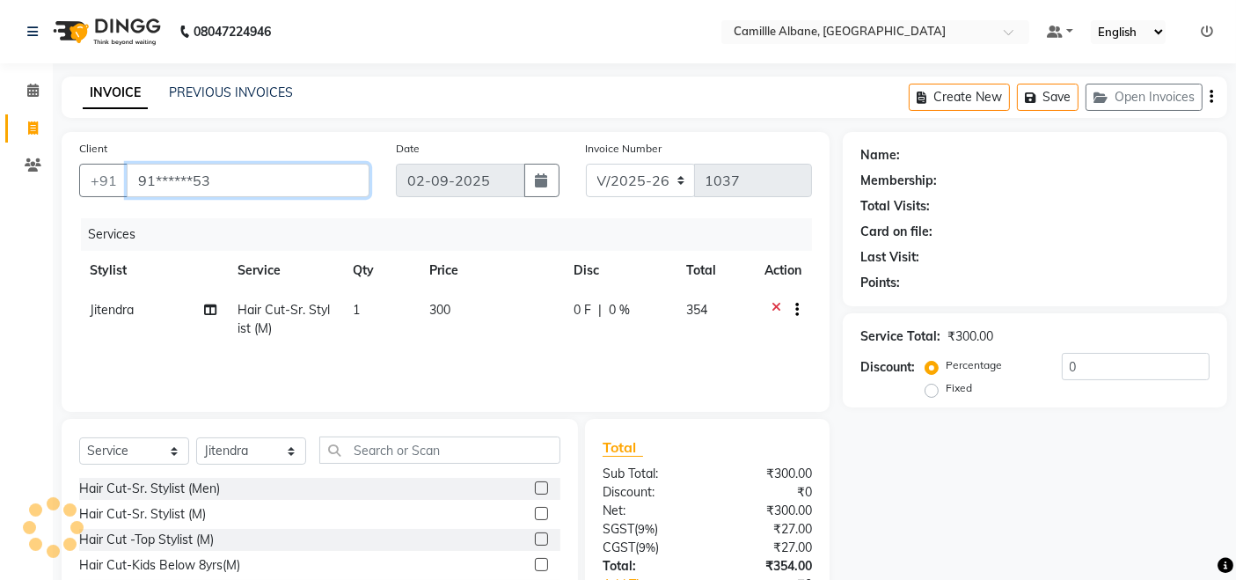
type input "91******53"
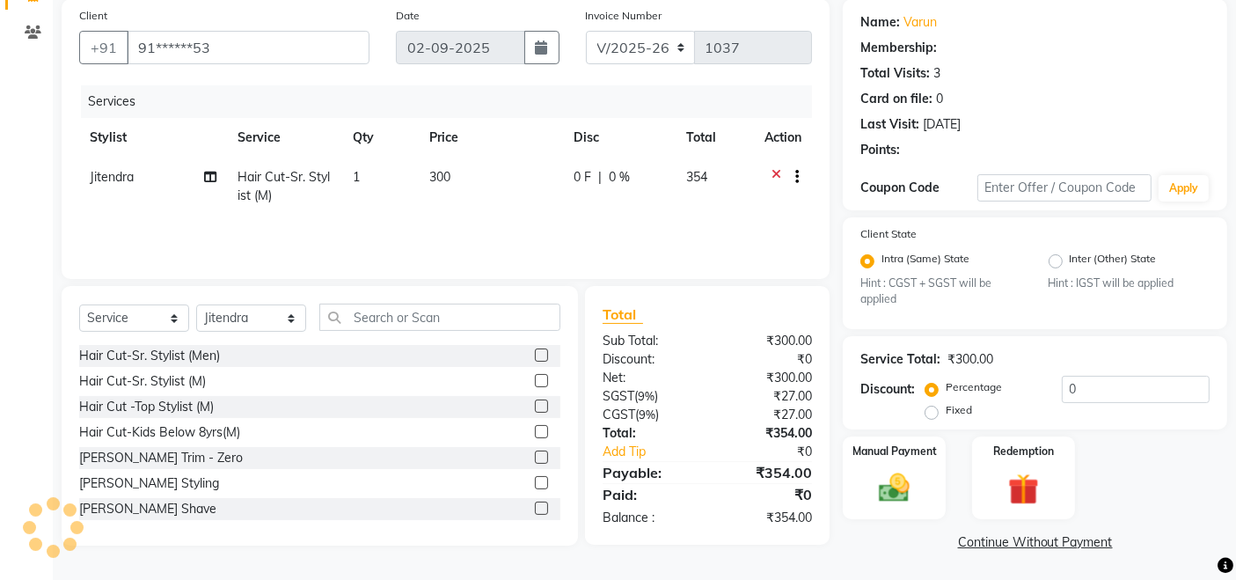
scroll to position [134, 0]
select select "1: Object"
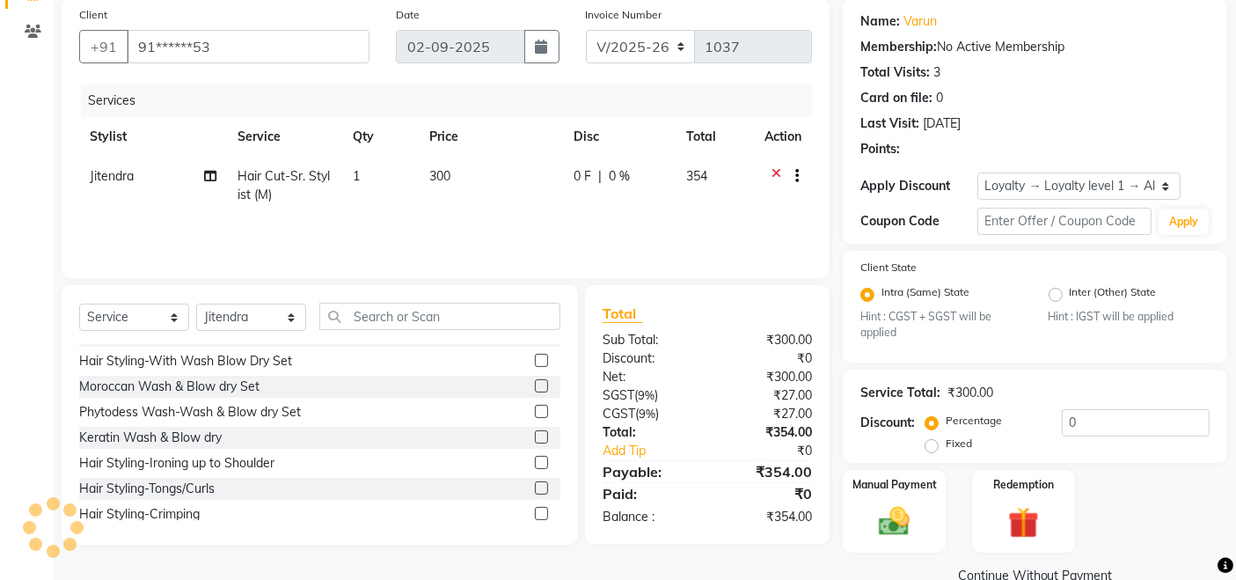
scroll to position [813, 0]
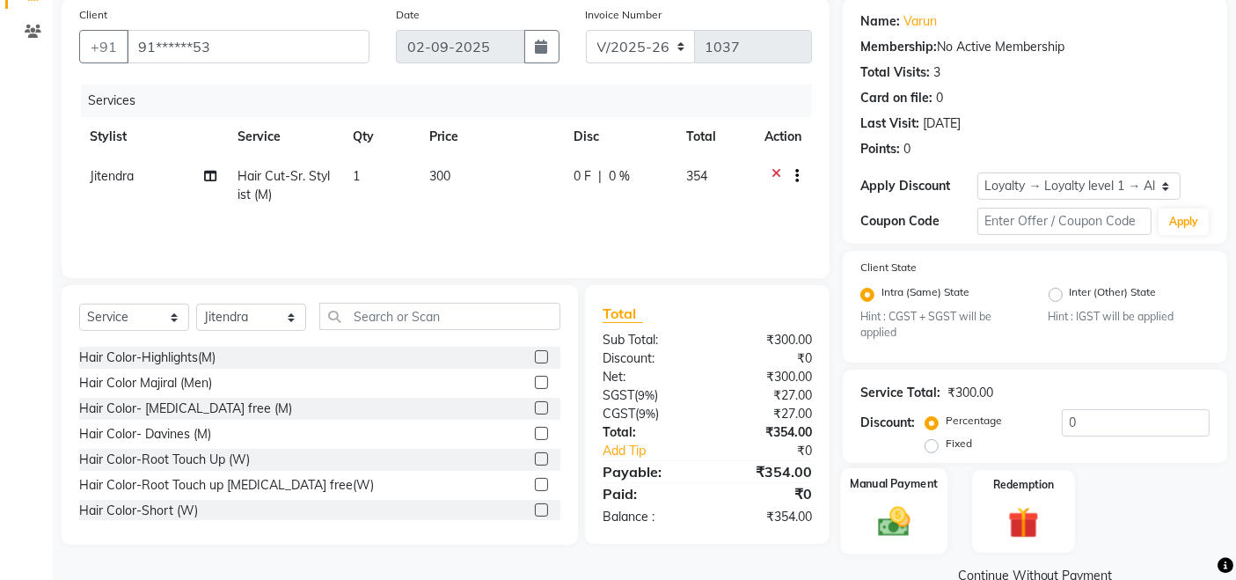
click at [908, 505] on img at bounding box center [894, 521] width 53 height 37
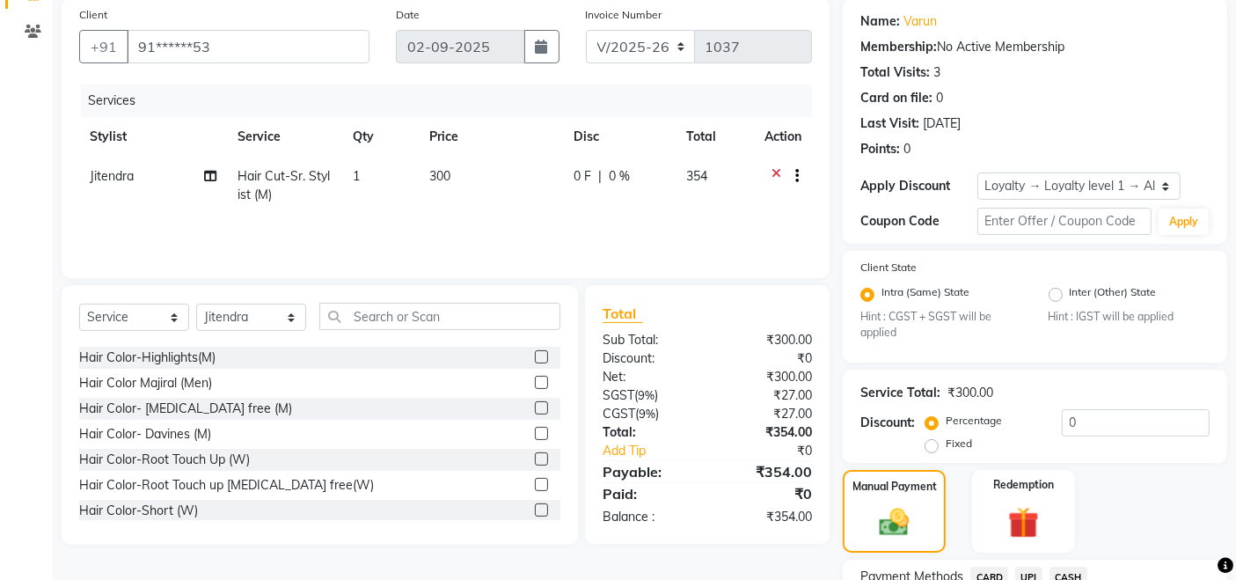
scroll to position [281, 0]
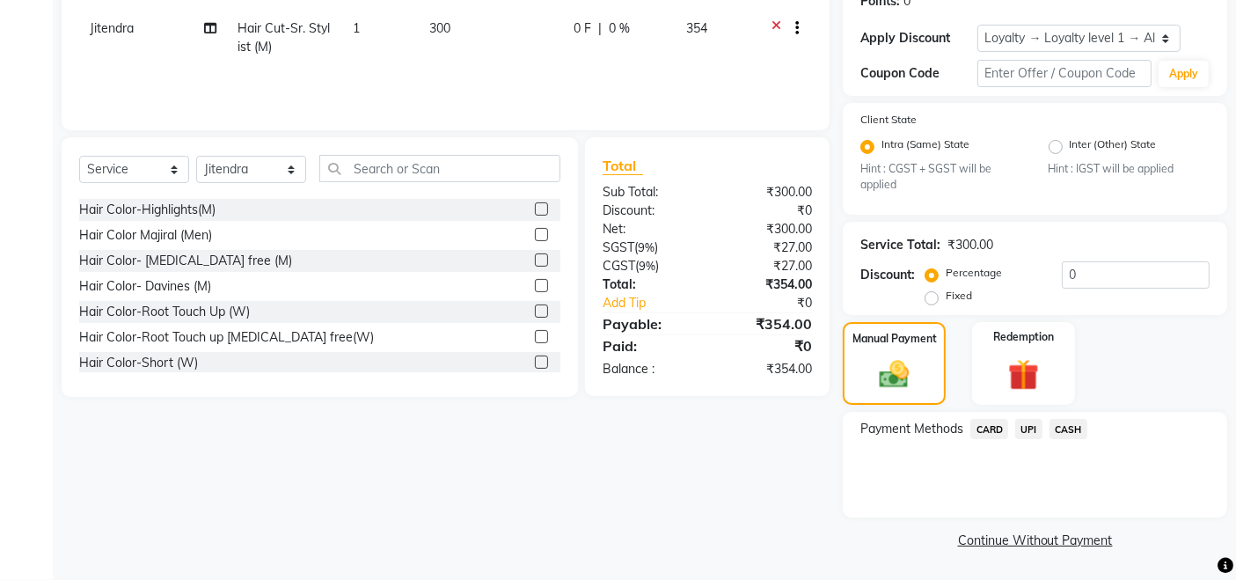
click at [1032, 432] on span "UPI" at bounding box center [1028, 429] width 27 height 20
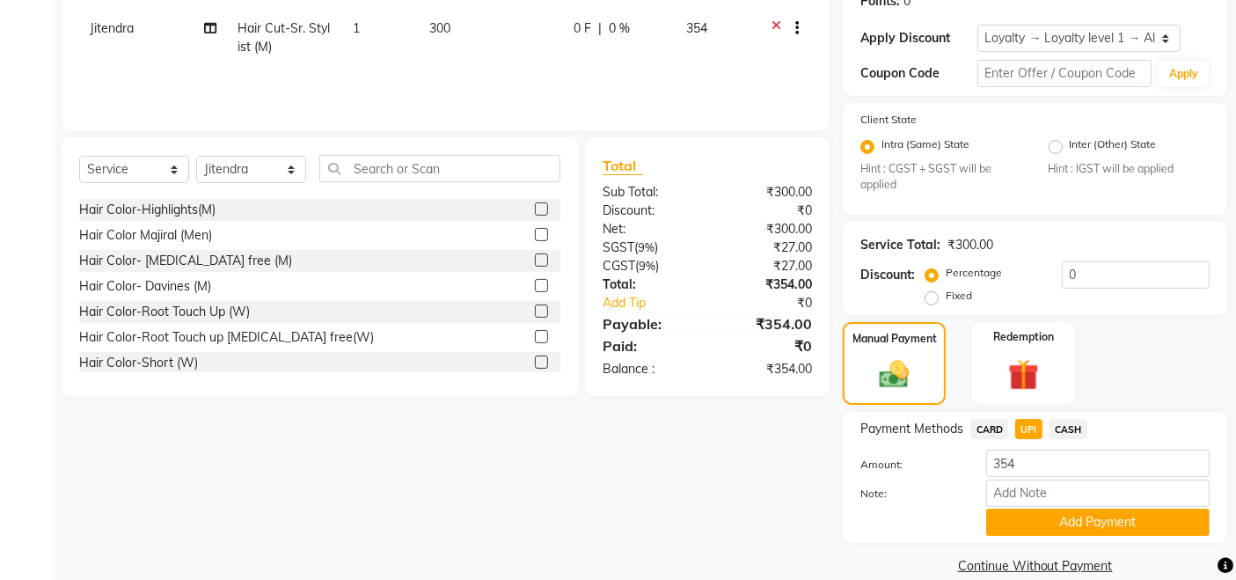
scroll to position [306, 0]
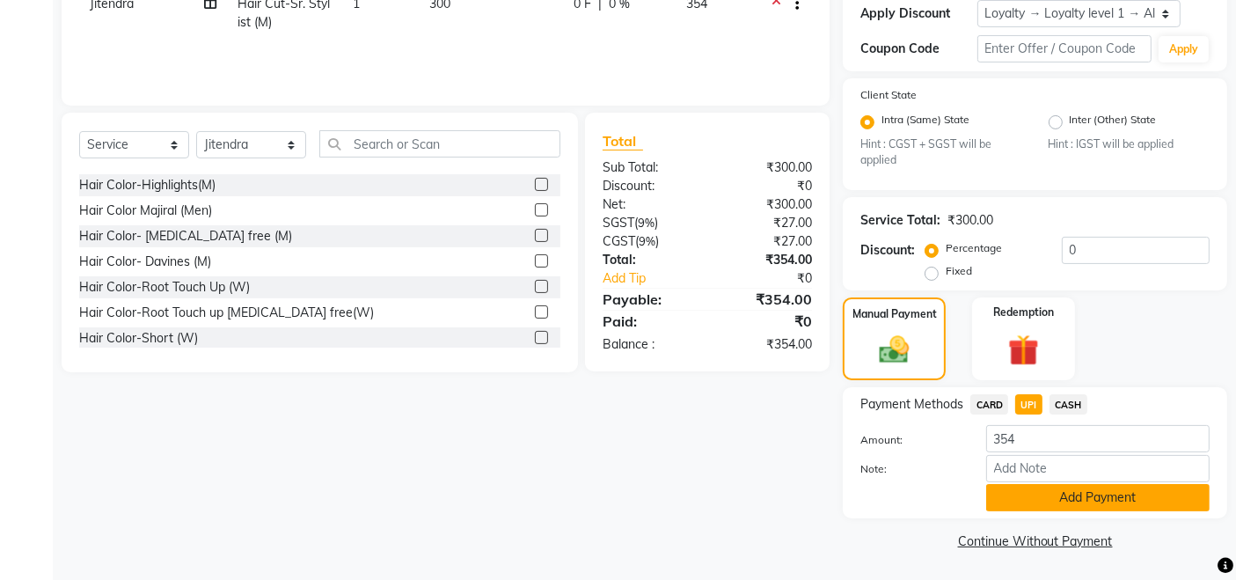
click at [1111, 484] on button "Add Payment" at bounding box center [1097, 497] width 223 height 27
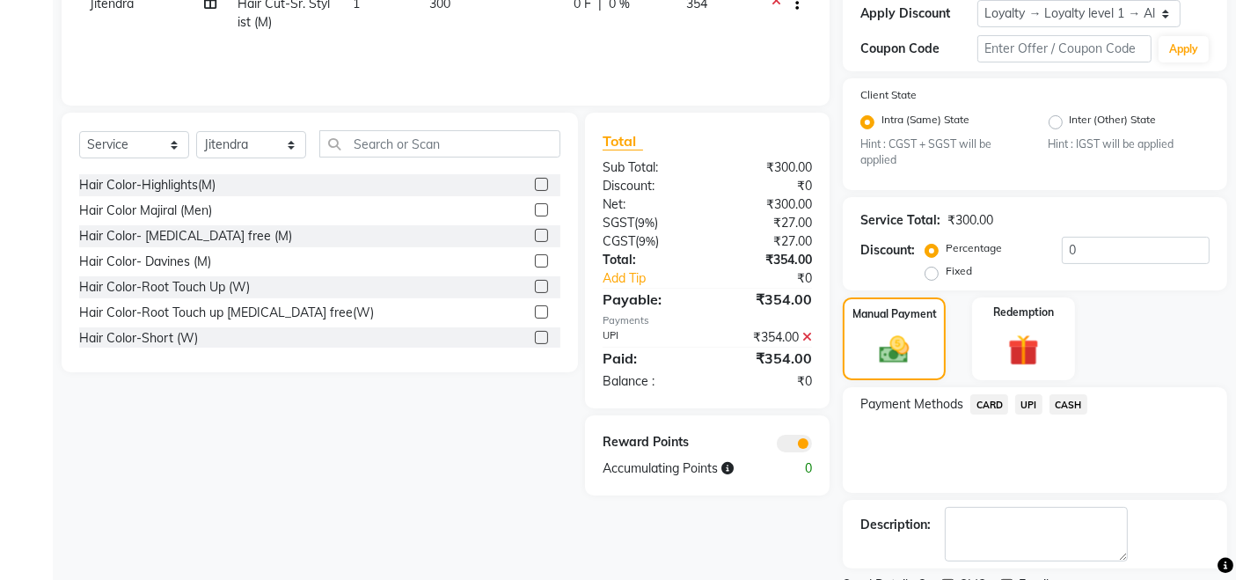
scroll to position [379, 0]
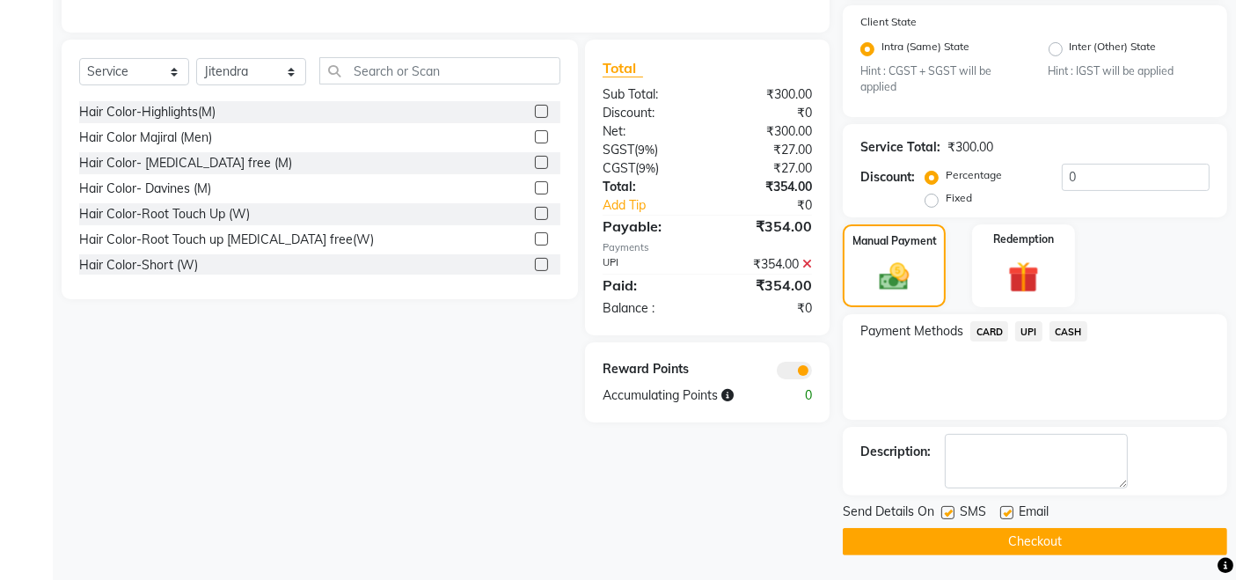
click at [1119, 545] on button "Checkout" at bounding box center [1034, 541] width 384 height 27
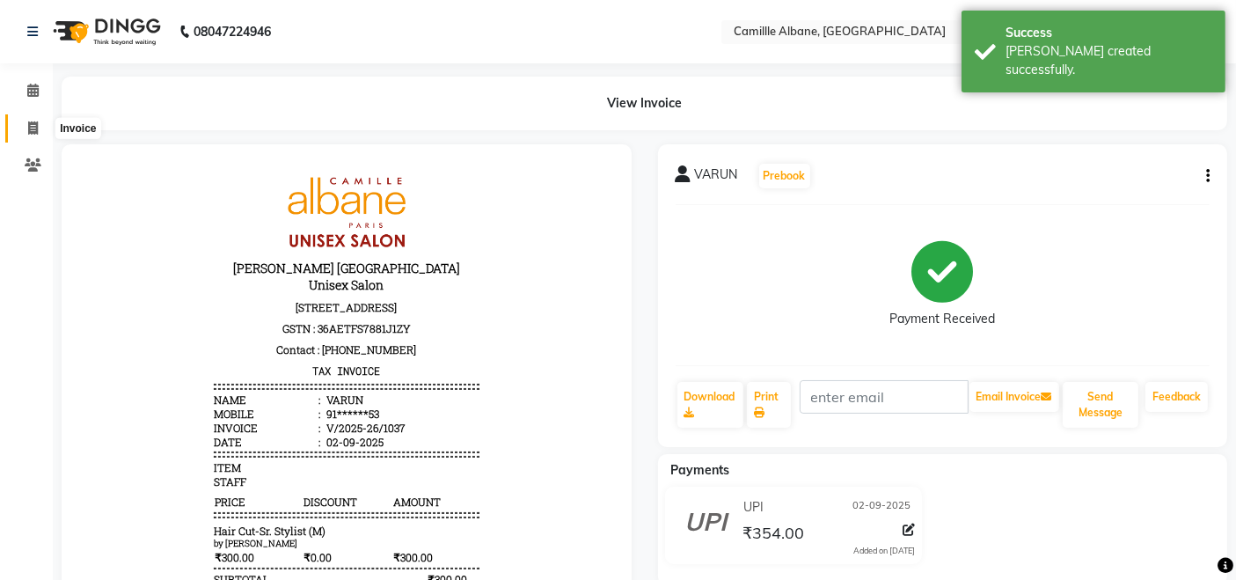
click at [32, 126] on icon at bounding box center [33, 127] width 10 height 13
select select "service"
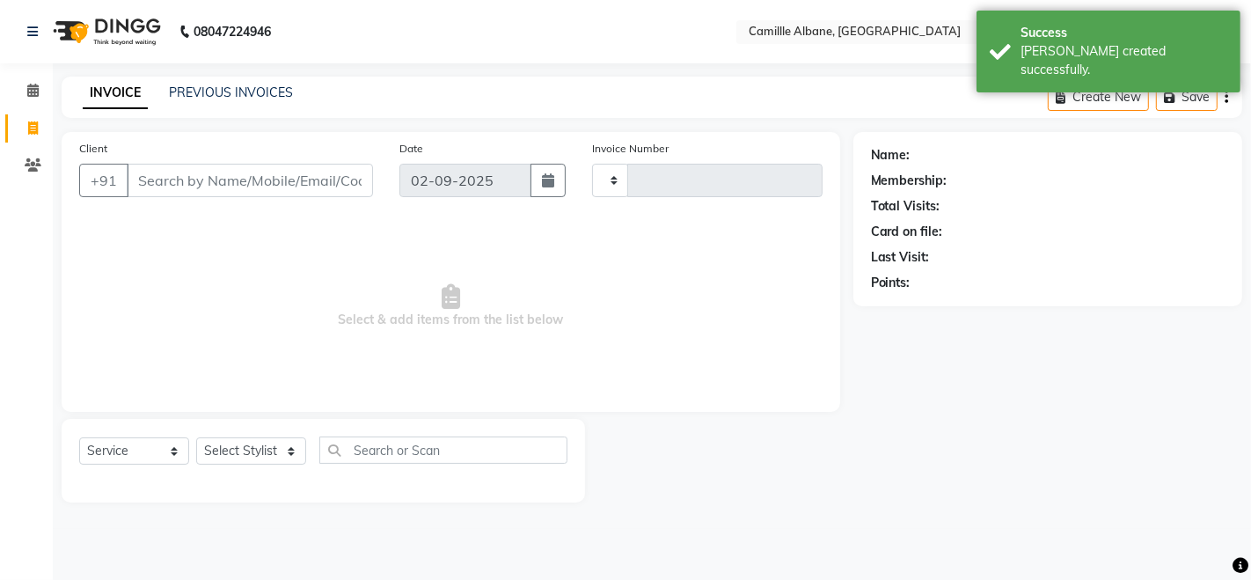
type input "1038"
select select "7025"
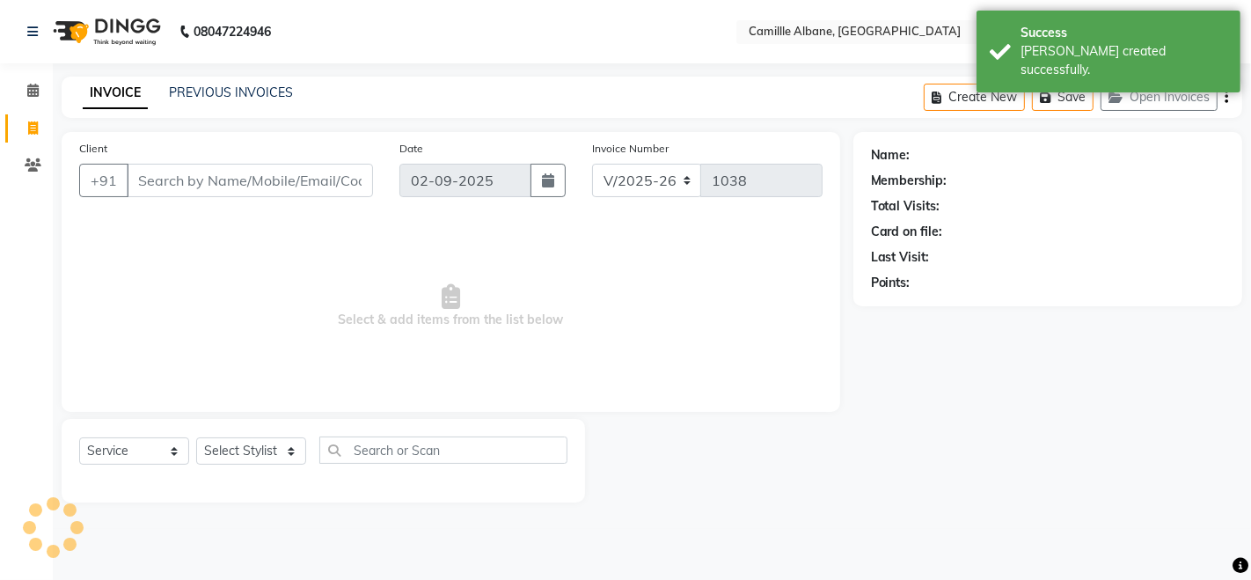
click at [32, 126] on icon at bounding box center [33, 127] width 10 height 13
select select "service"
type input "1038"
select select "7025"
